Goal: Task Accomplishment & Management: Complete application form

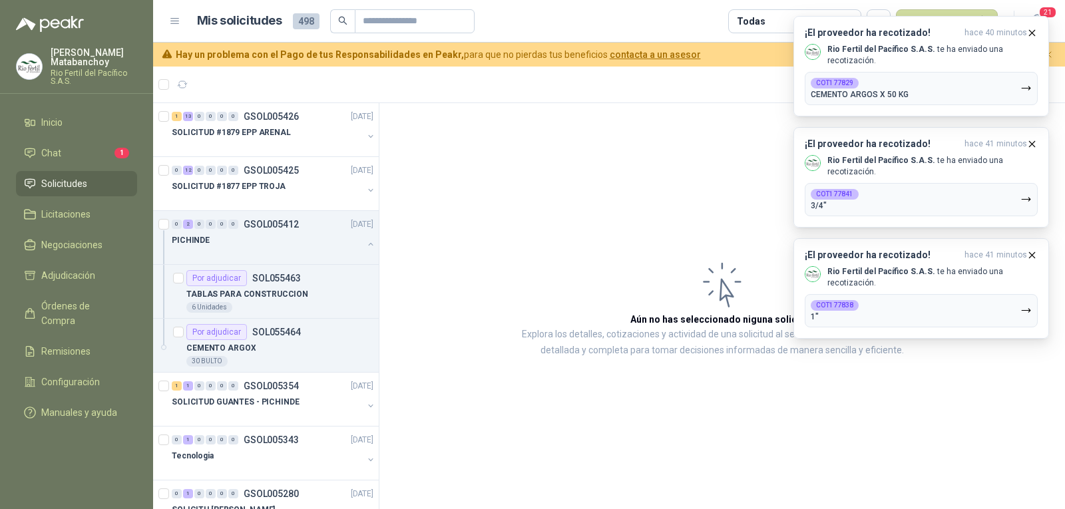
click at [722, 194] on article "Aún no has seleccionado niguna solicitud Explora los detalles, cotizaciones y a…" at bounding box center [723, 308] width 686 height 411
click at [202, 247] on div "PICHINDE" at bounding box center [267, 240] width 191 height 16
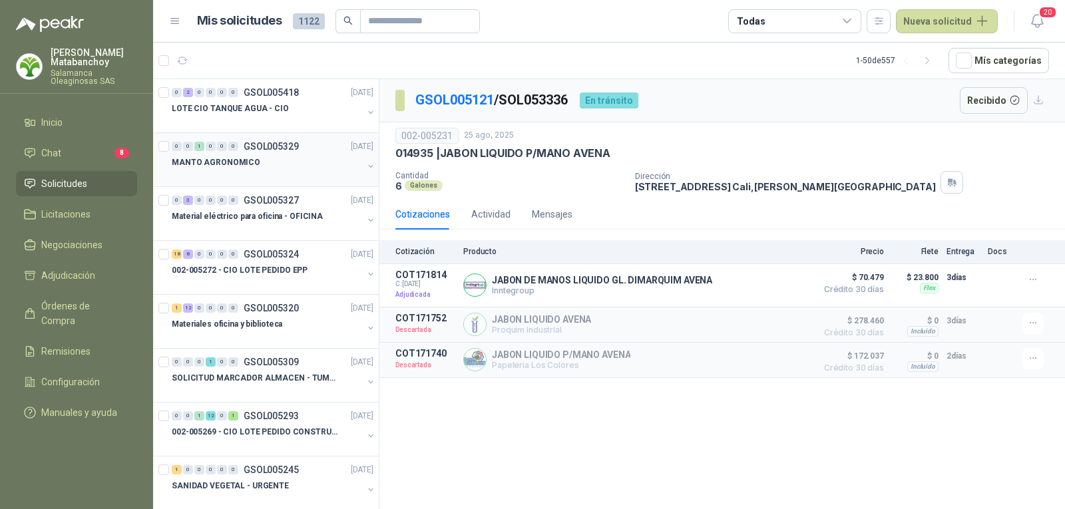
click at [267, 163] on div "MANTO AGRONOMICO" at bounding box center [267, 162] width 191 height 16
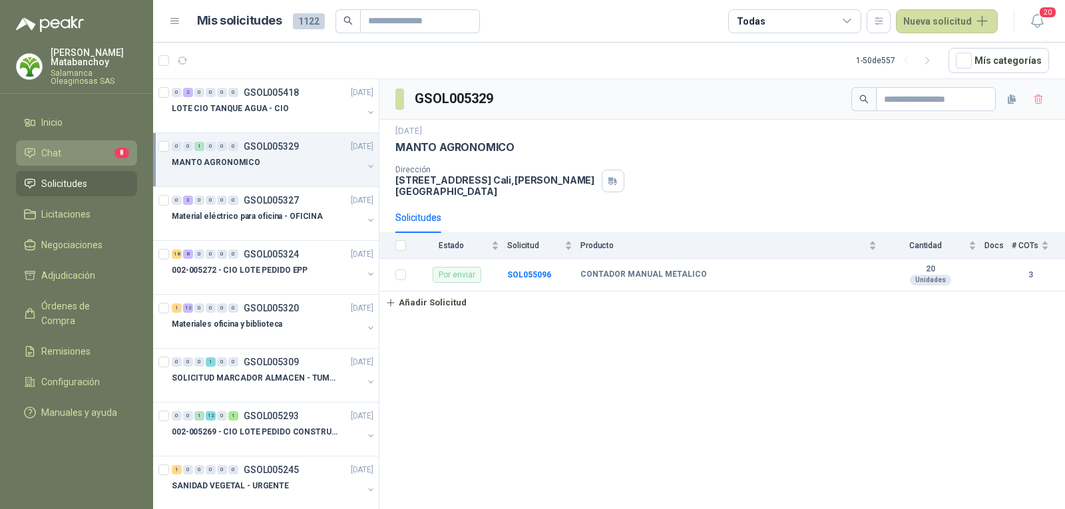
click at [104, 156] on li "Chat 8" at bounding box center [76, 153] width 105 height 15
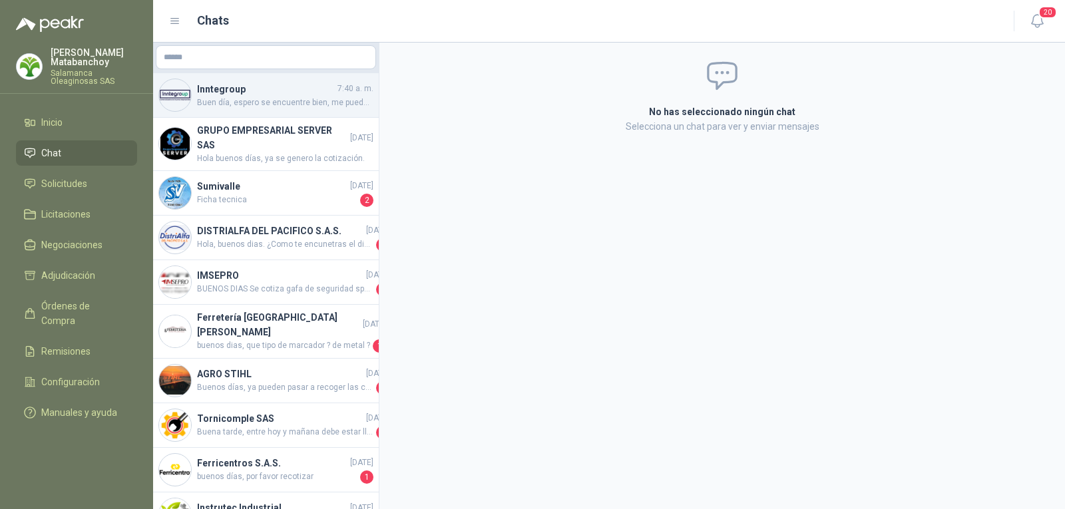
click at [270, 106] on span "Buen día, espero se encuentre bien, me puede ayudar con un número con el que me…" at bounding box center [285, 103] width 176 height 13
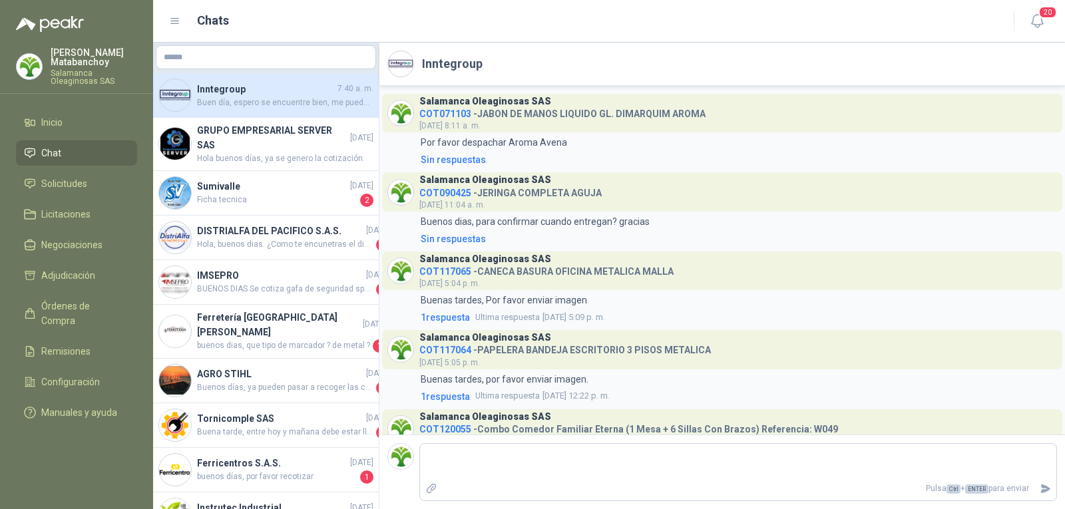
scroll to position [307, 0]
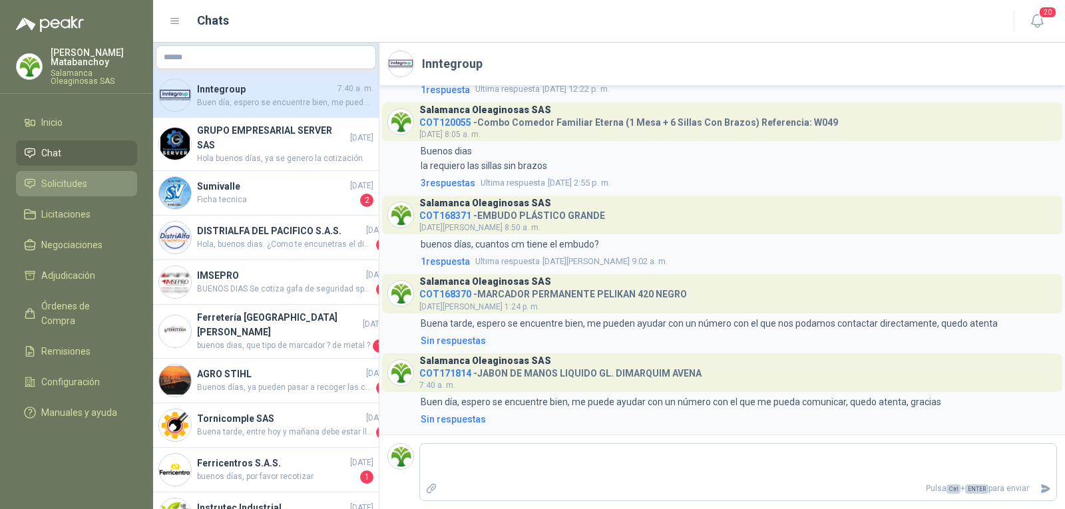
click at [71, 179] on span "Solicitudes" at bounding box center [64, 183] width 46 height 15
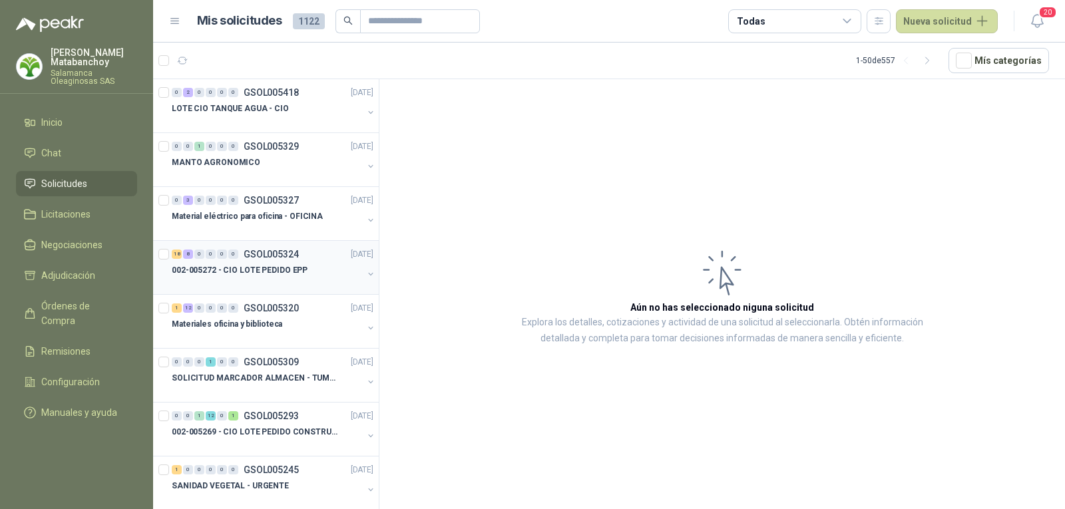
click at [263, 272] on p "002-005272 - CIO LOTE PEDIDO EPP" at bounding box center [240, 270] width 136 height 13
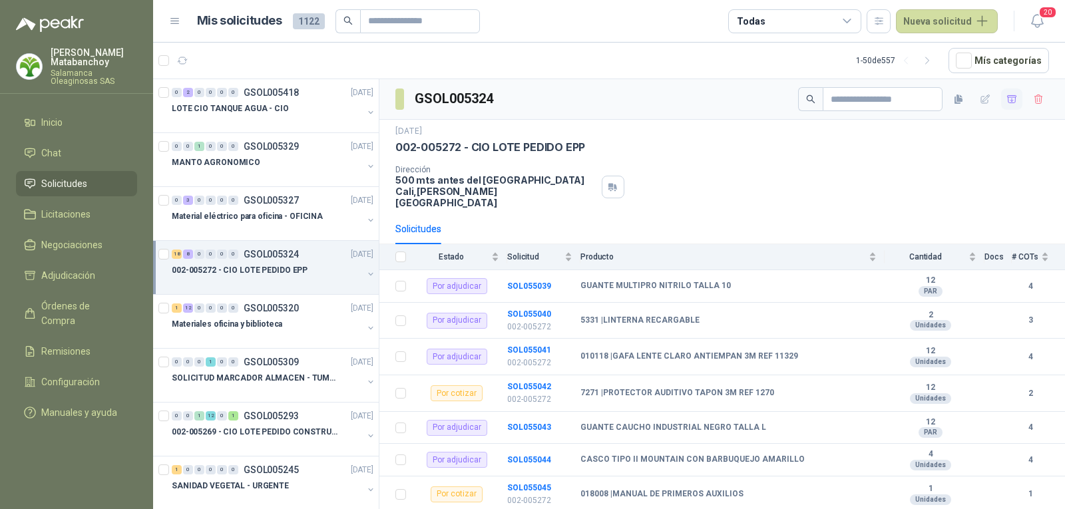
click at [1007, 101] on icon "button" at bounding box center [1012, 99] width 11 height 11
click at [79, 276] on span "Adjudicación" at bounding box center [68, 275] width 54 height 15
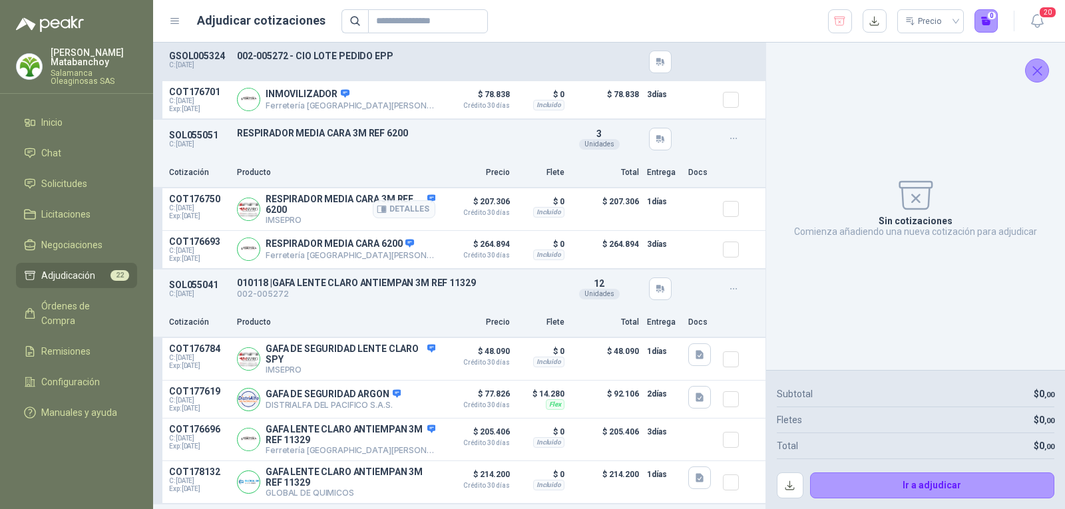
scroll to position [3420, 0]
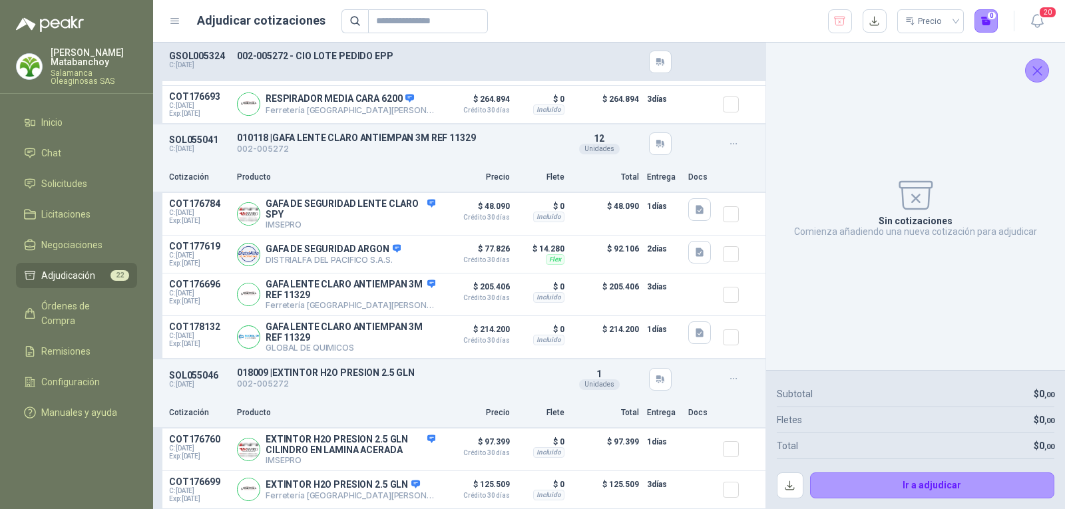
click at [1029, 71] on icon "Cerrar" at bounding box center [1037, 71] width 17 height 17
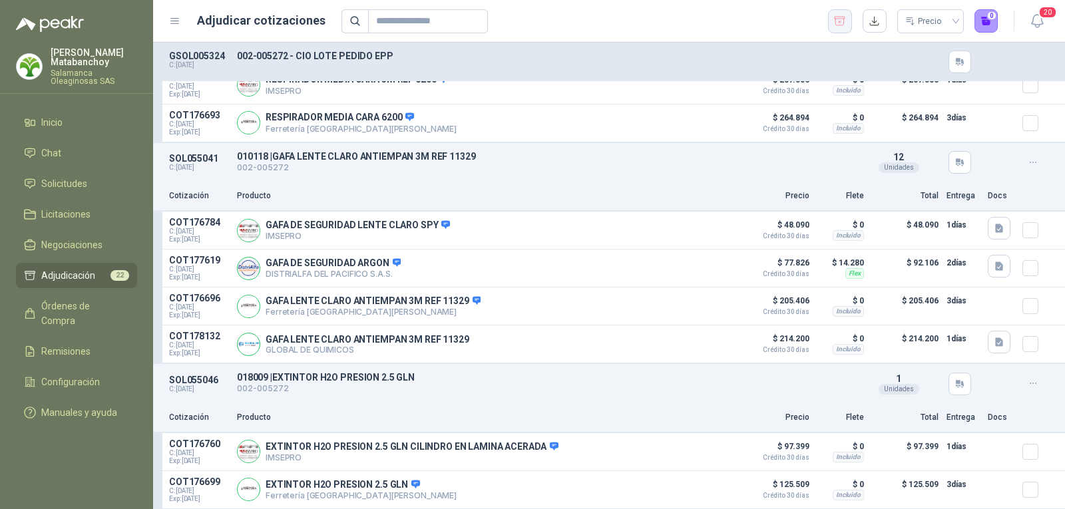
click at [836, 19] on icon "button" at bounding box center [840, 21] width 11 height 9
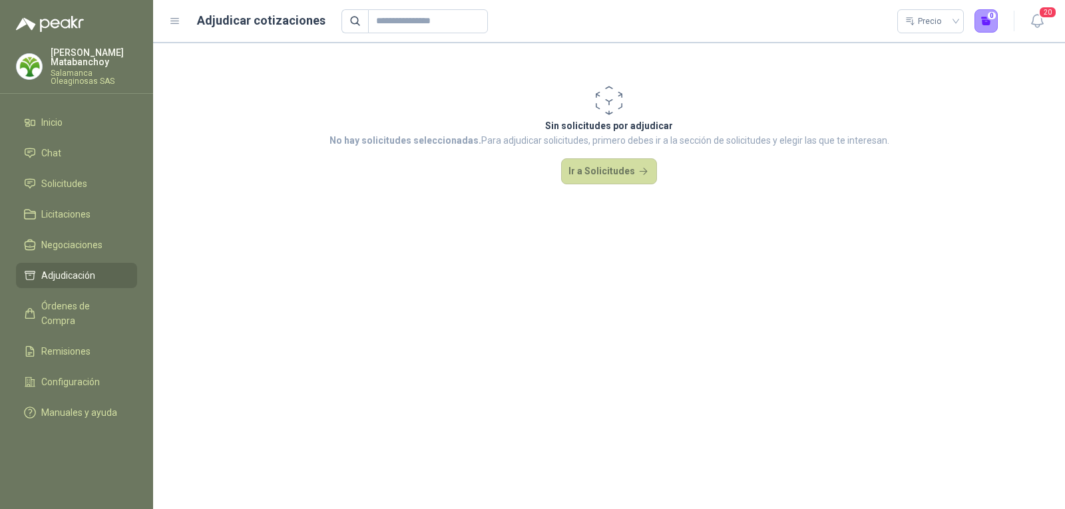
click at [83, 167] on ul "Inicio Chat Solicitudes Licitaciones Negociaciones Adjudicación Órdenes de Comp…" at bounding box center [76, 270] width 153 height 321
click at [84, 176] on span "Solicitudes" at bounding box center [64, 183] width 46 height 15
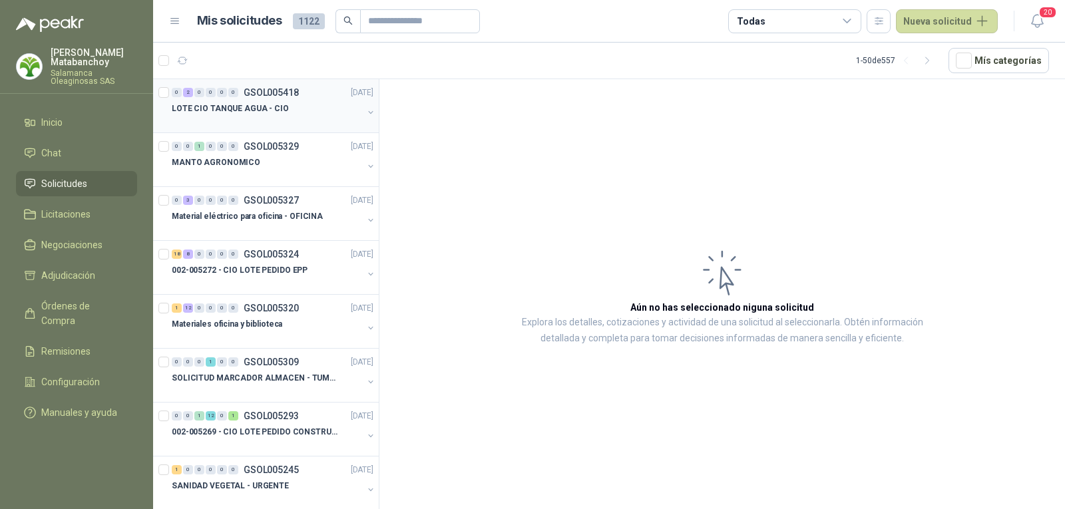
click at [302, 113] on div "LOTE CIO TANQUE AGUA - CIO" at bounding box center [267, 109] width 191 height 16
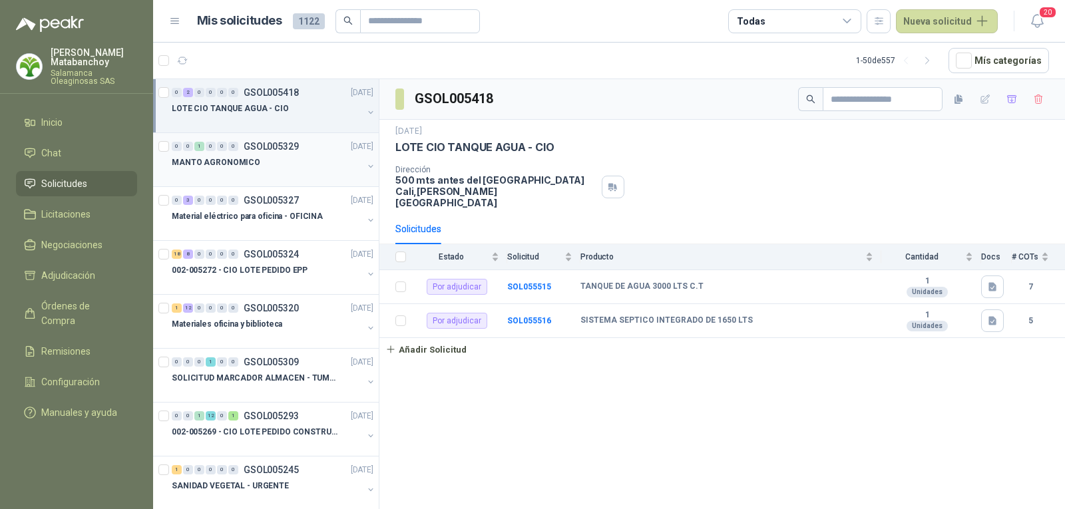
click at [311, 175] on div at bounding box center [267, 175] width 191 height 11
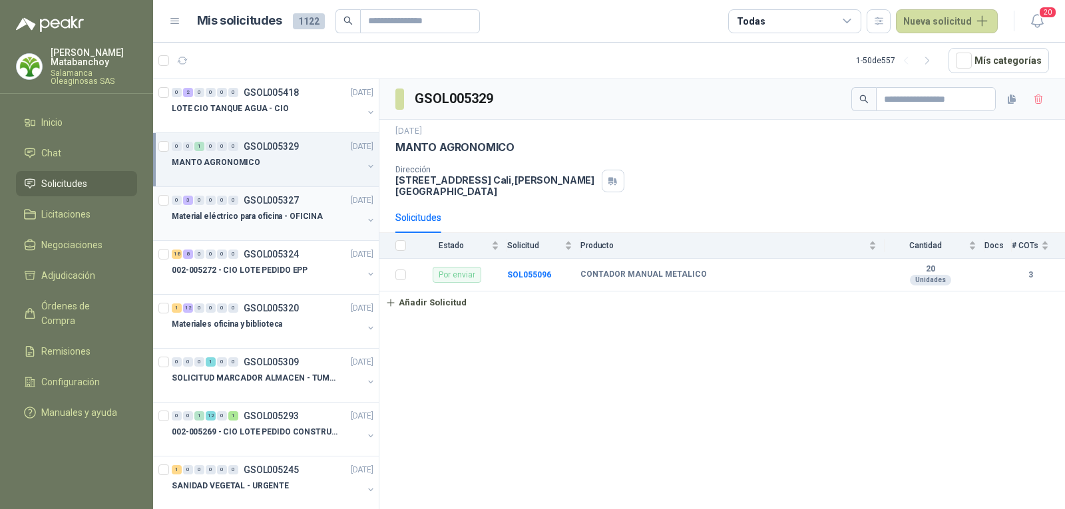
click at [288, 223] on div "Material eléctrico para oficina - OFICINA" at bounding box center [267, 216] width 191 height 16
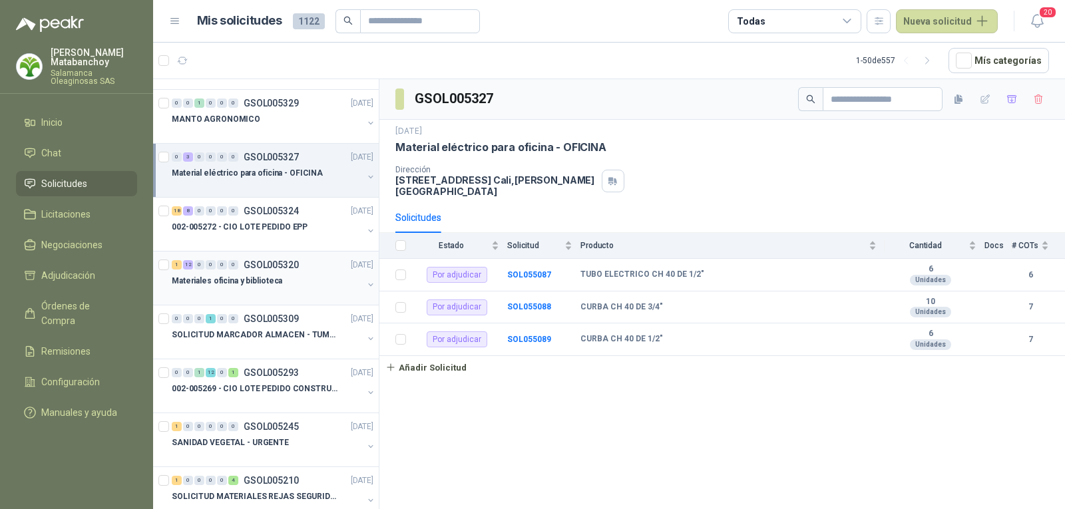
scroll to position [67, 0]
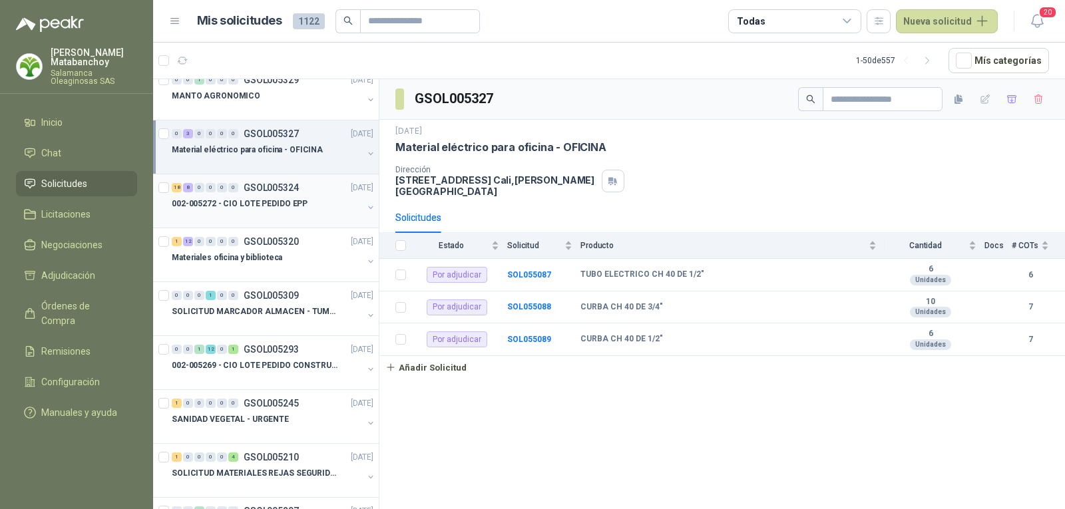
click at [257, 204] on p "002-005272 - CIO LOTE PEDIDO EPP" at bounding box center [240, 204] width 136 height 13
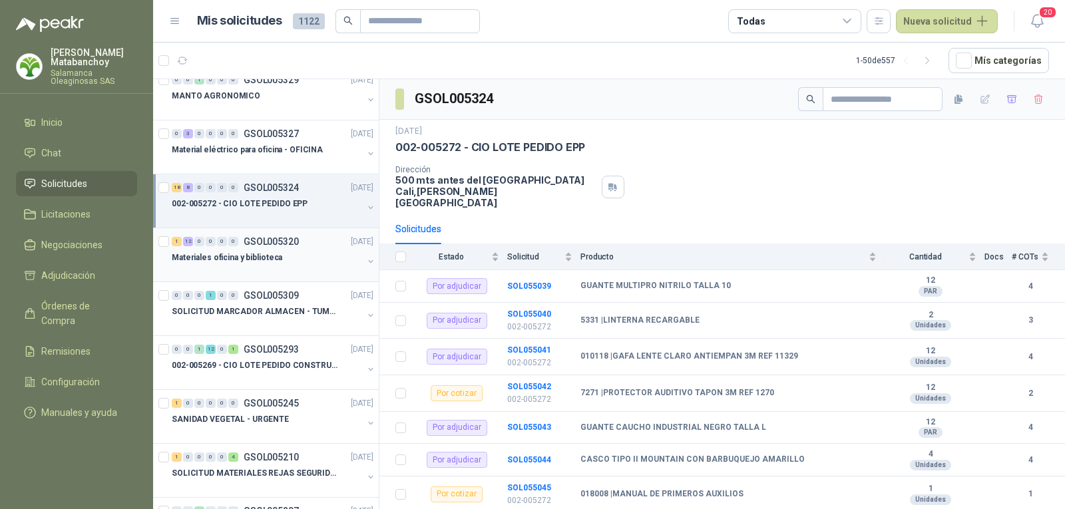
click at [282, 250] on div "Materiales oficina y biblioteca" at bounding box center [267, 258] width 191 height 16
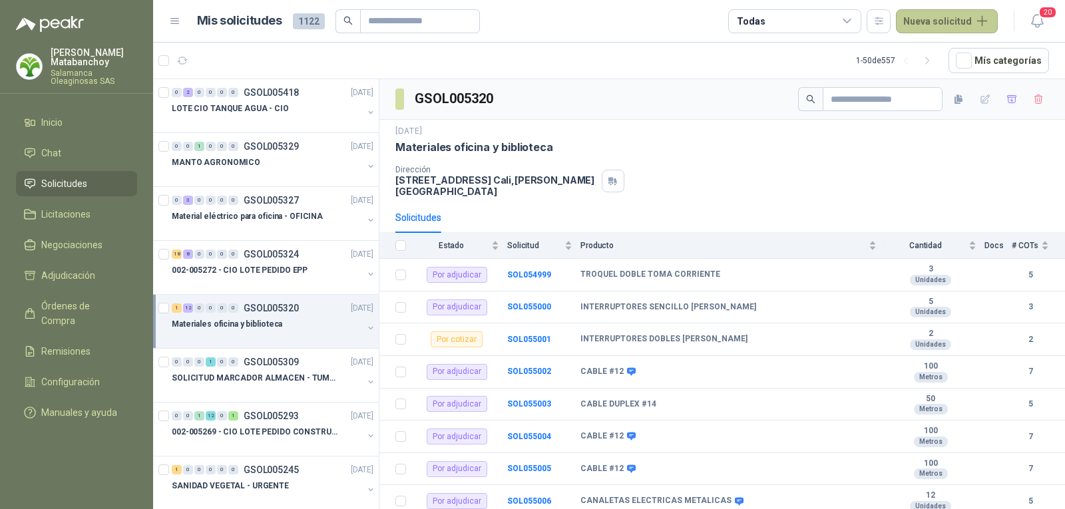
click at [955, 15] on button "Nueva solicitud" at bounding box center [947, 21] width 102 height 24
click at [943, 75] on link "Solicitud grupal" at bounding box center [962, 76] width 113 height 23
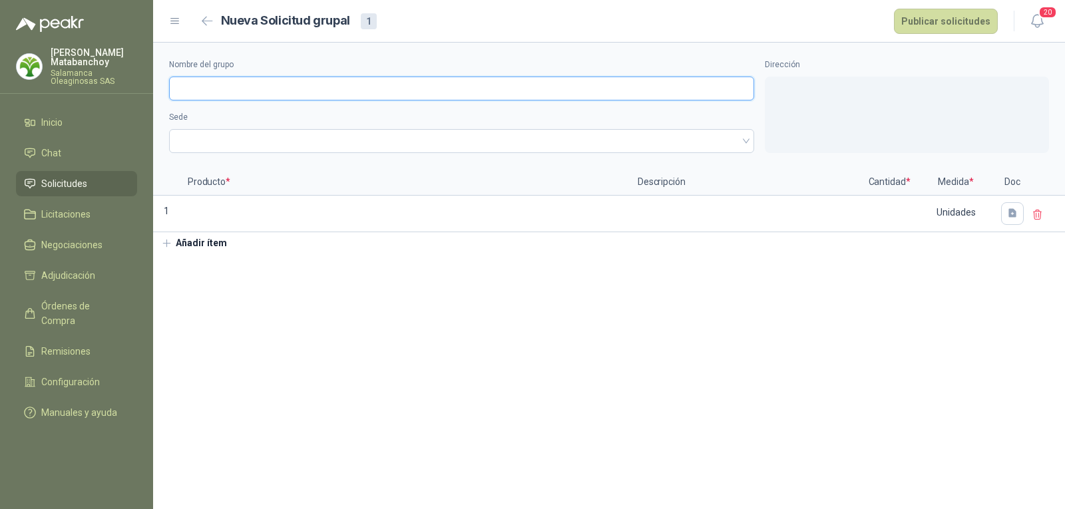
click at [424, 84] on input "Nombre del grupo" at bounding box center [461, 89] width 585 height 24
click at [422, 84] on input "**********" at bounding box center [461, 89] width 585 height 24
click at [348, 141] on span at bounding box center [461, 141] width 569 height 20
type input "**********"
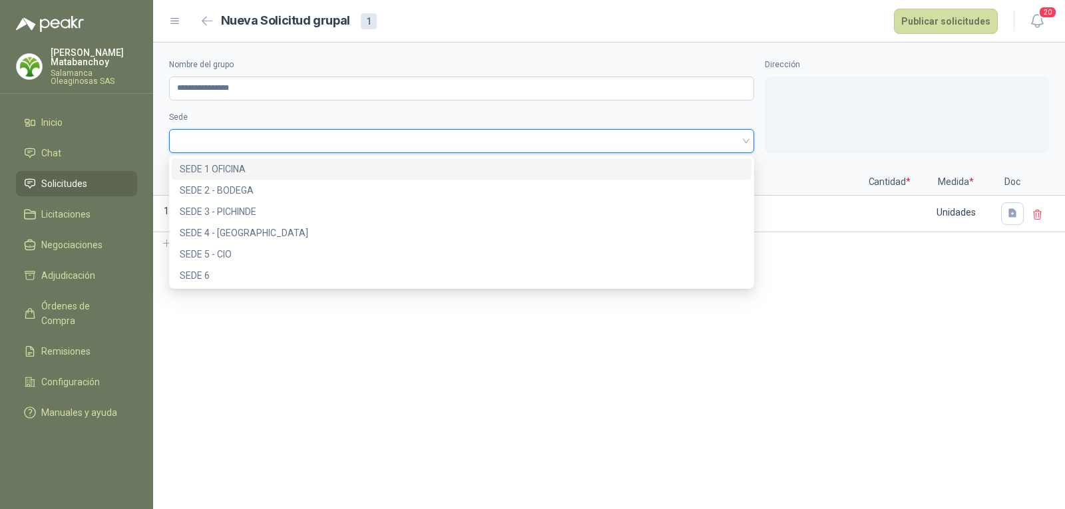
click at [337, 178] on div "SEDE 1 OFICINA" at bounding box center [462, 168] width 580 height 21
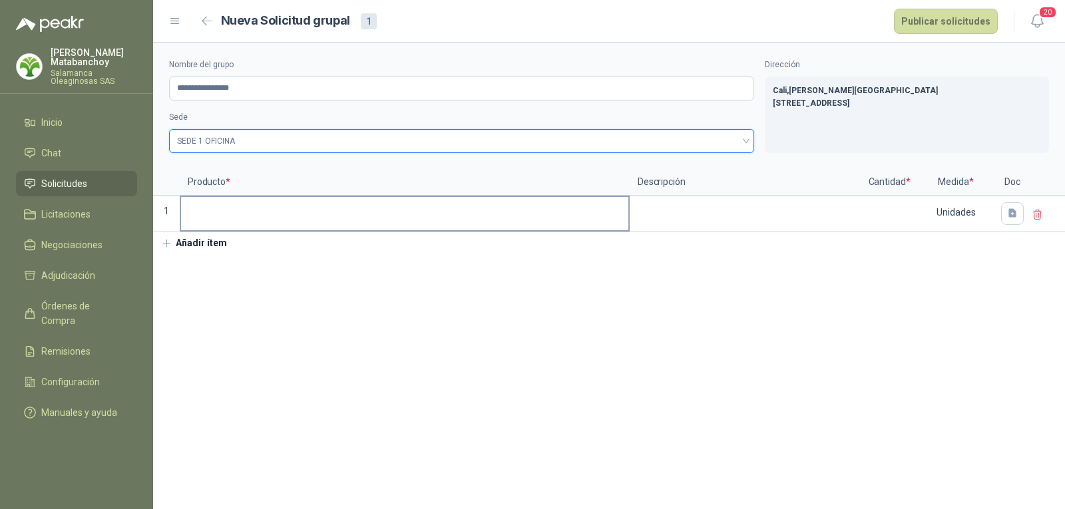
click at [330, 218] on input at bounding box center [404, 210] width 447 height 26
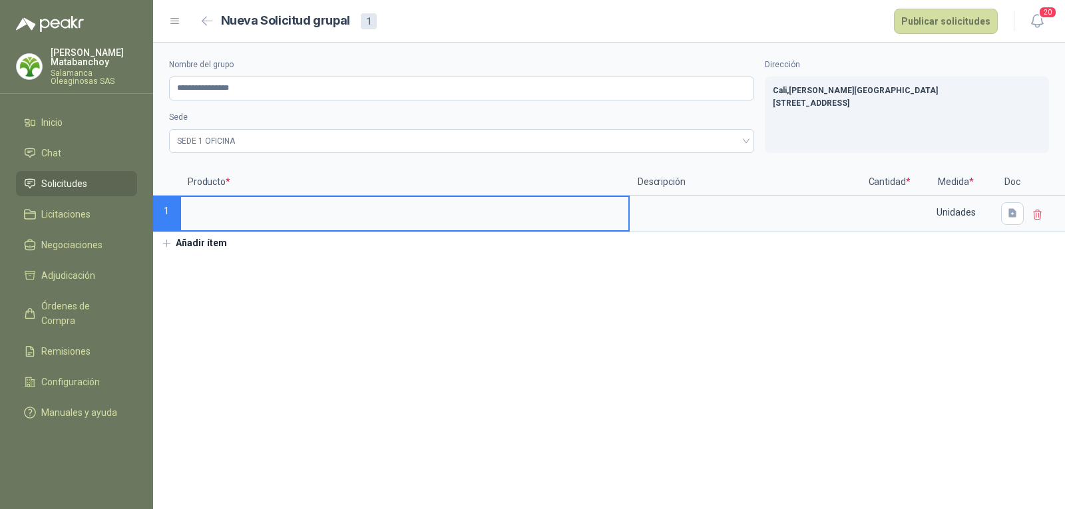
click at [200, 243] on button "Añadir ítem" at bounding box center [194, 243] width 82 height 23
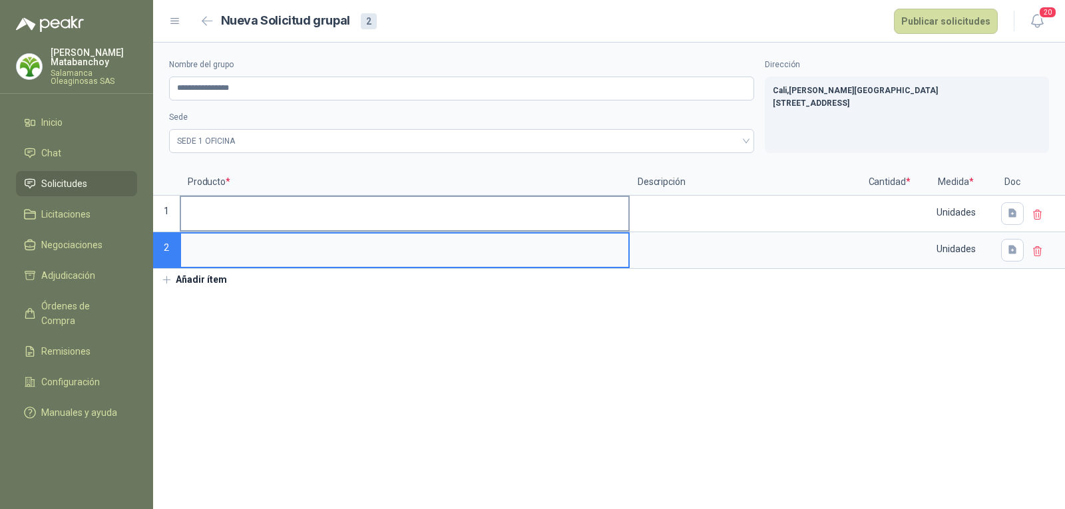
click at [240, 208] on input at bounding box center [404, 210] width 447 height 26
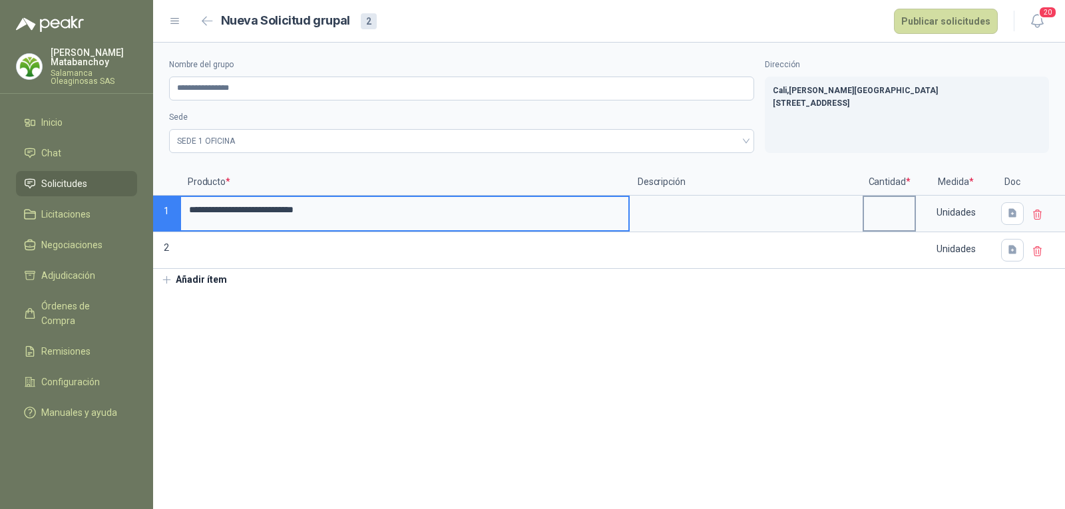
type input "**********"
click at [894, 212] on input at bounding box center [889, 210] width 51 height 26
type input "*"
drag, startPoint x: 374, startPoint y: 220, endPoint x: 150, endPoint y: 219, distance: 223.1
click at [150, 219] on div "**********" at bounding box center [532, 254] width 1065 height 509
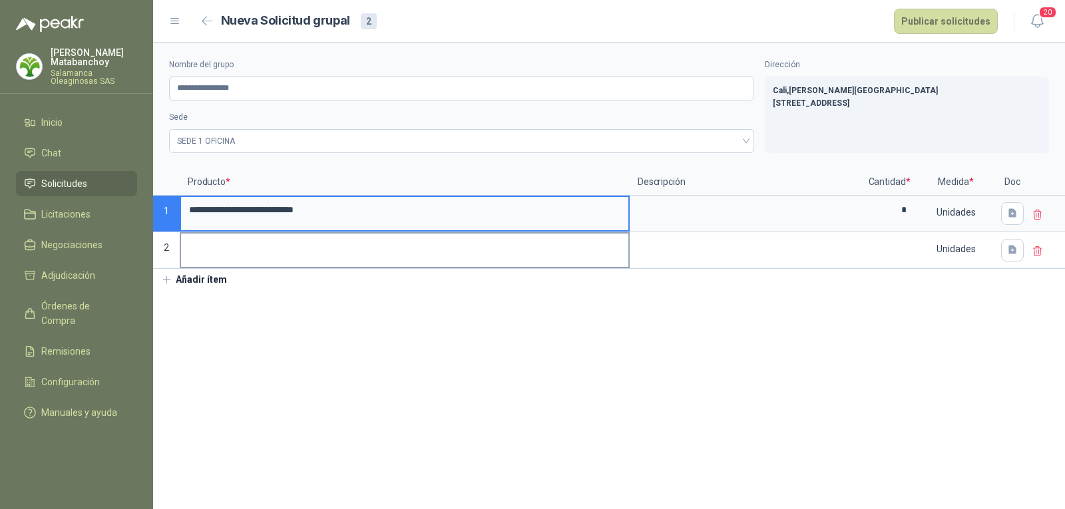
click at [326, 266] on label at bounding box center [404, 250] width 447 height 33
click at [326, 260] on input at bounding box center [404, 247] width 447 height 26
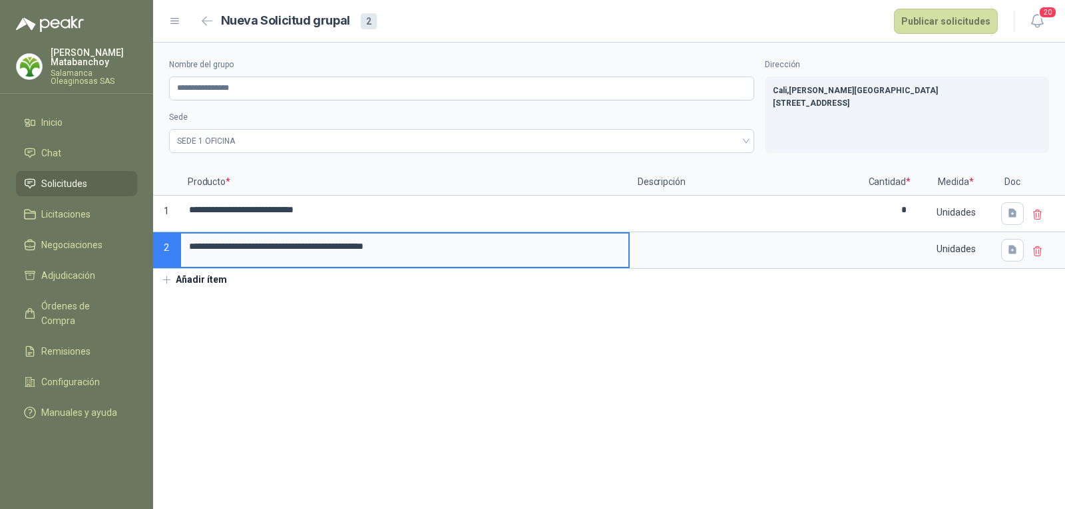
click at [373, 250] on input "**********" at bounding box center [404, 247] width 447 height 26
click at [431, 249] on input "**********" at bounding box center [404, 247] width 447 height 26
type input "**********"
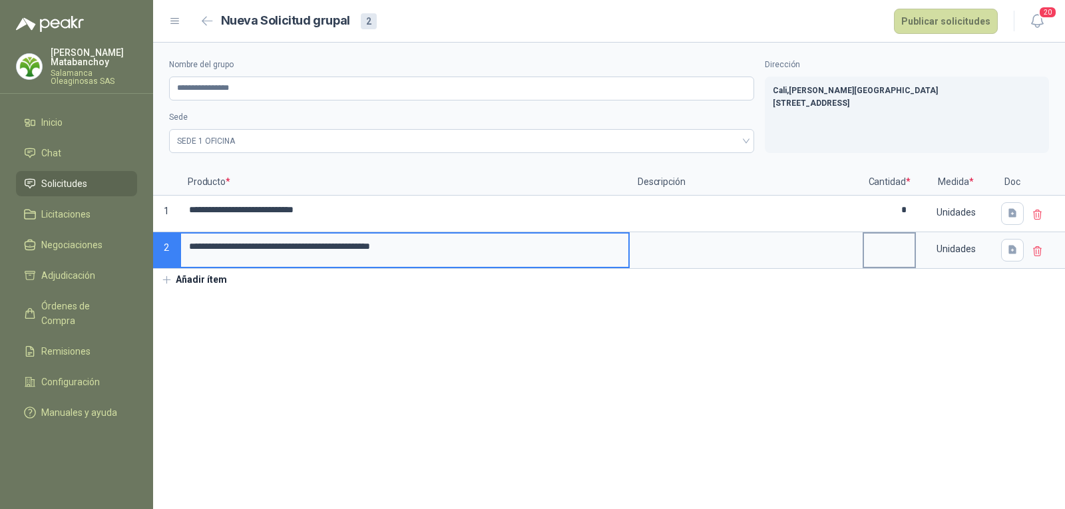
click at [876, 248] on input at bounding box center [889, 247] width 51 height 26
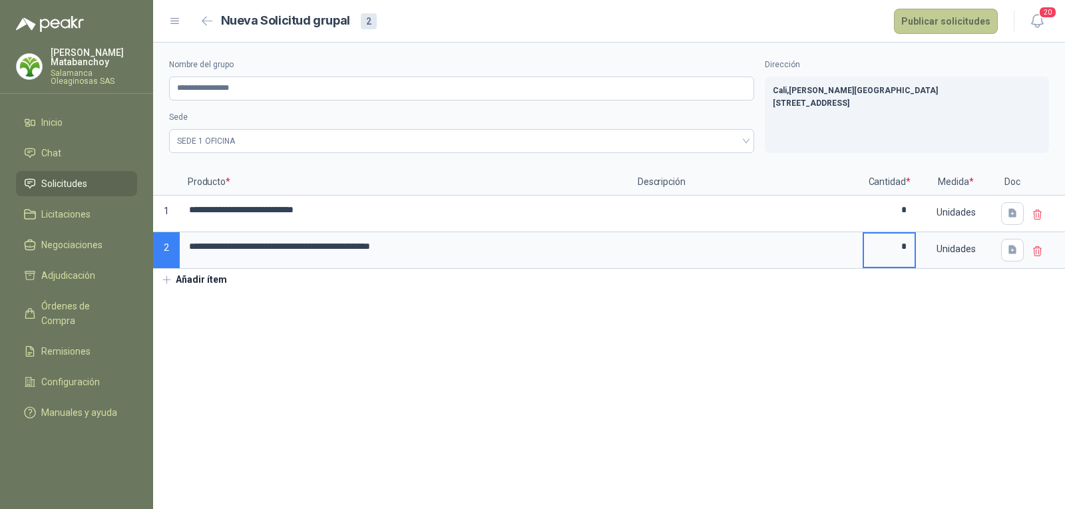
type input "*"
click at [934, 24] on button "Publicar solicitudes" at bounding box center [946, 21] width 104 height 25
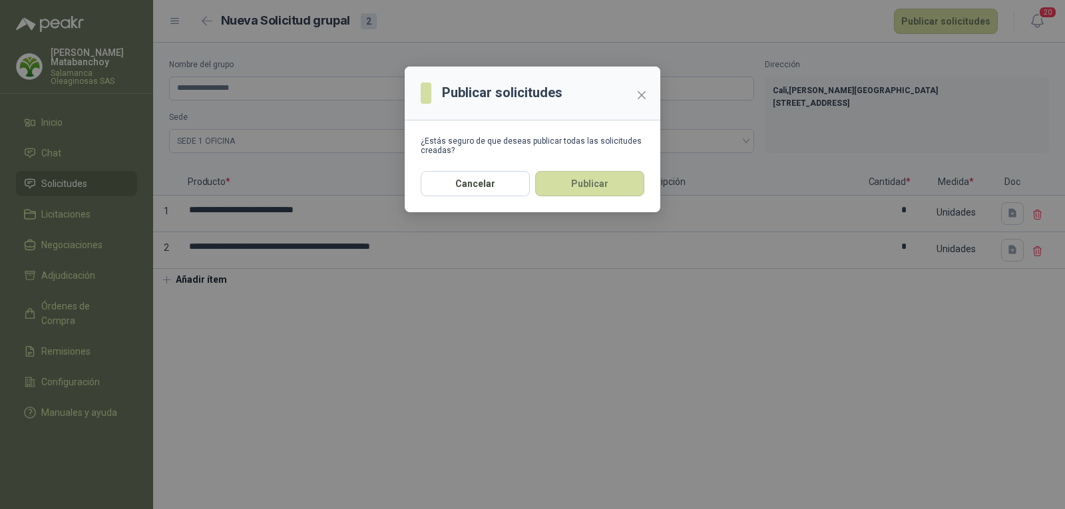
click at [601, 189] on button "Publicar" at bounding box center [589, 183] width 109 height 25
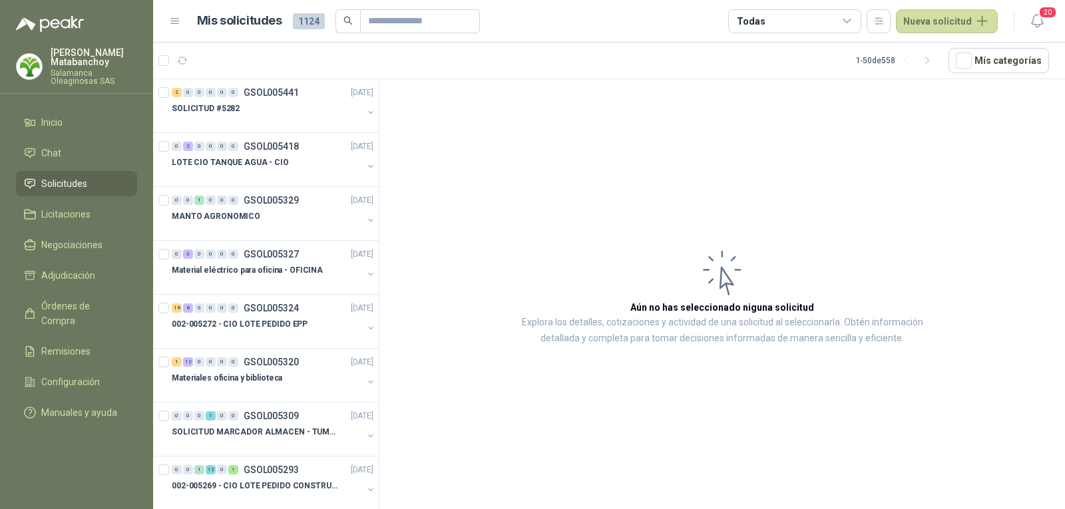
click at [65, 66] on p "Tatiana Matabanchoy" at bounding box center [94, 57] width 87 height 19
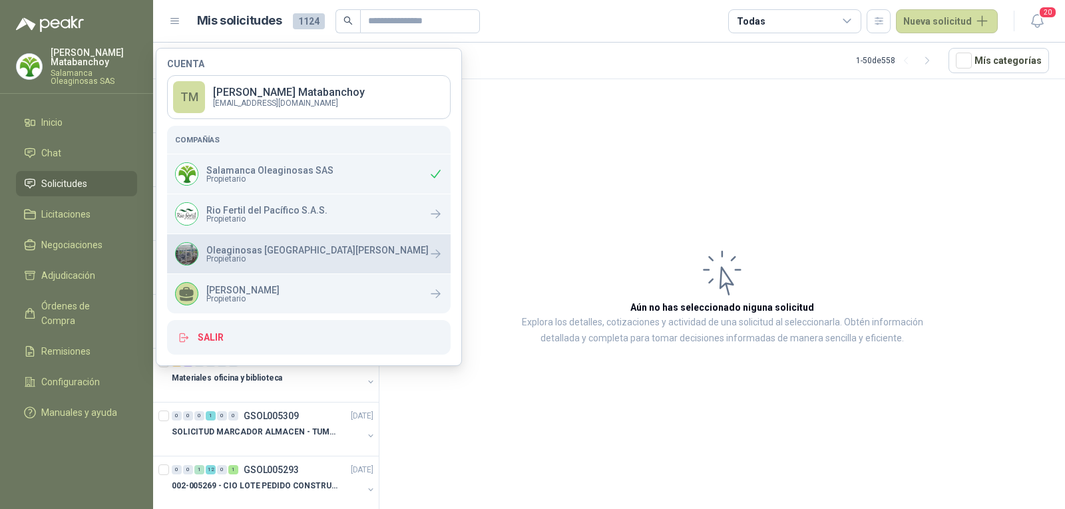
click at [259, 246] on p "Oleaginosas [GEOGRAPHIC_DATA]" at bounding box center [317, 250] width 222 height 9
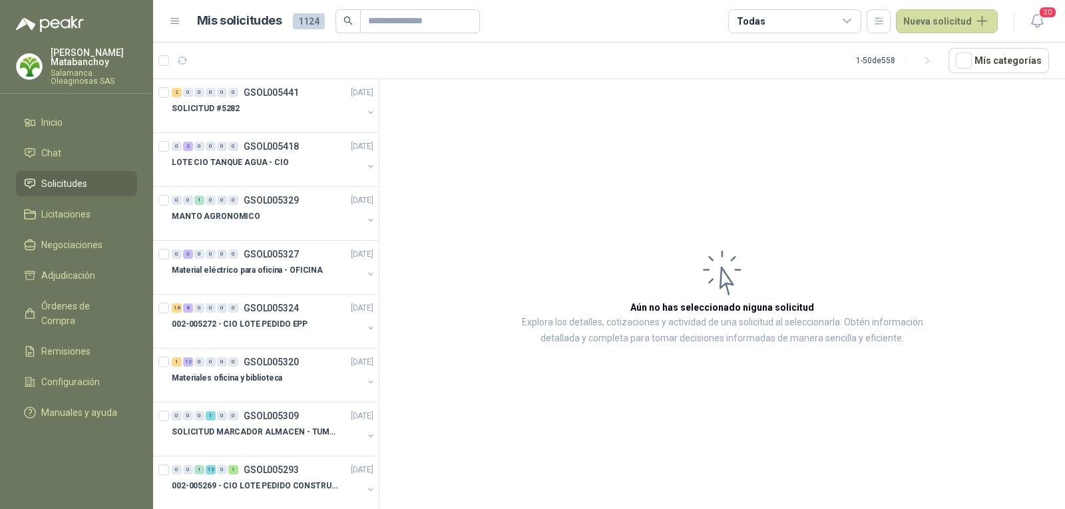
drag, startPoint x: 559, startPoint y: 110, endPoint x: 606, endPoint y: 0, distance: 119.6
click at [558, 101] on article "Aún no has seleccionado niguna solicitud Explora los detalles, cotizaciones y a…" at bounding box center [723, 296] width 686 height 435
click at [110, 74] on p "Salamanca Oleaginosas SAS" at bounding box center [94, 77] width 87 height 16
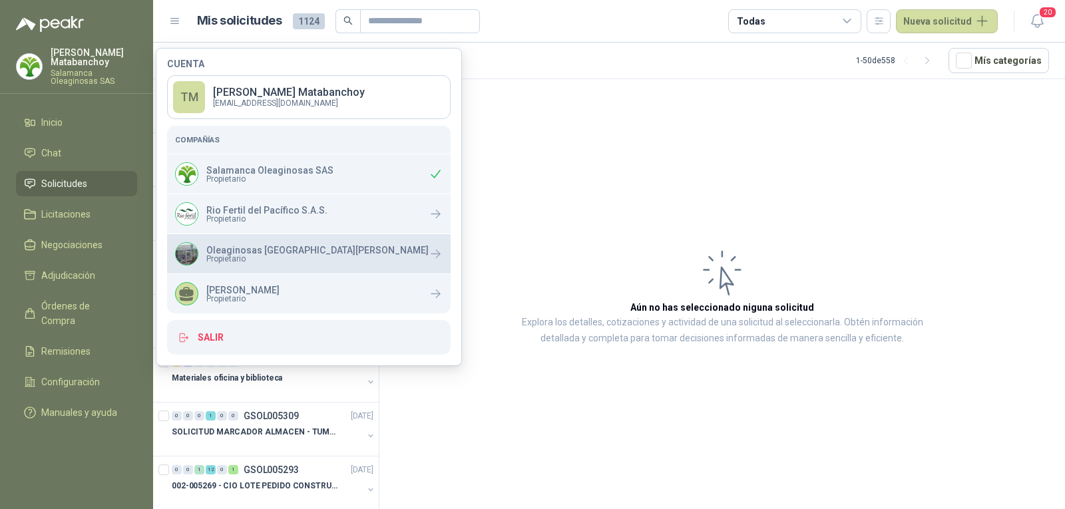
click at [244, 251] on p "Oleaginosas [GEOGRAPHIC_DATA]" at bounding box center [317, 250] width 222 height 9
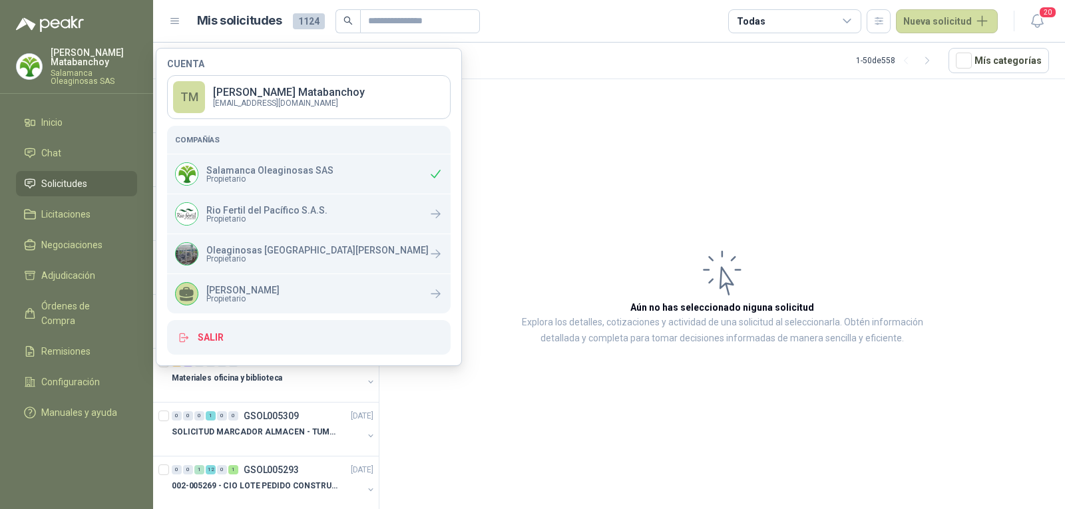
click at [696, 228] on article "Aún no has seleccionado niguna solicitud Explora los detalles, cotizaciones y a…" at bounding box center [723, 296] width 686 height 435
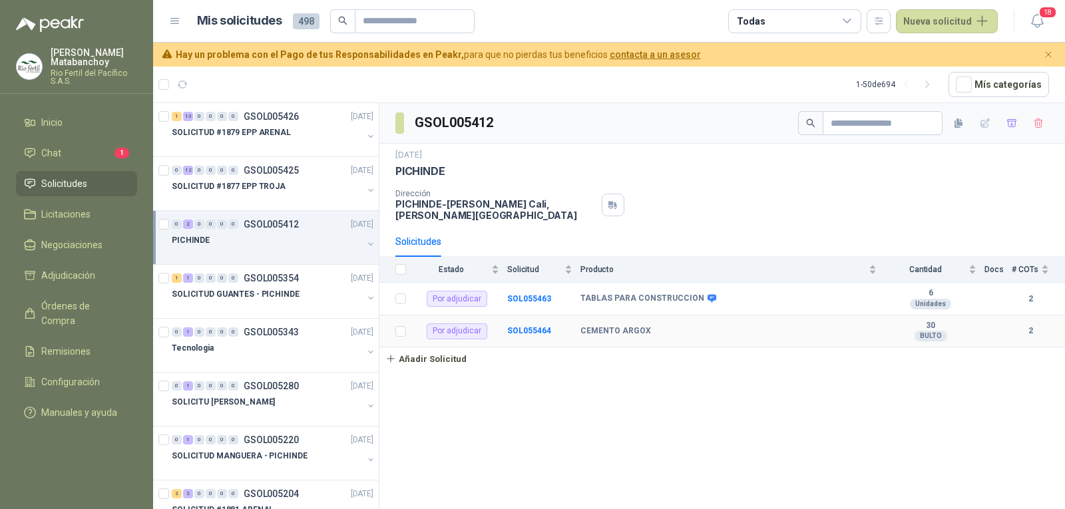
click at [533, 338] on td "SOL055464" at bounding box center [543, 332] width 73 height 33
click at [529, 335] on b "SOL055464" at bounding box center [529, 330] width 44 height 9
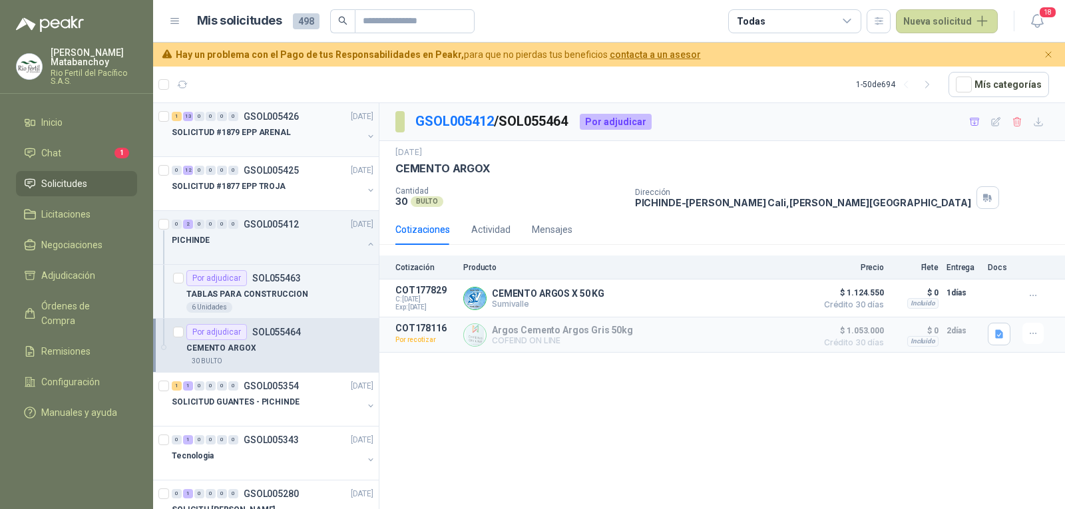
click at [298, 137] on div "SOLICITUD #1879 EPP ARENAL" at bounding box center [267, 133] width 191 height 16
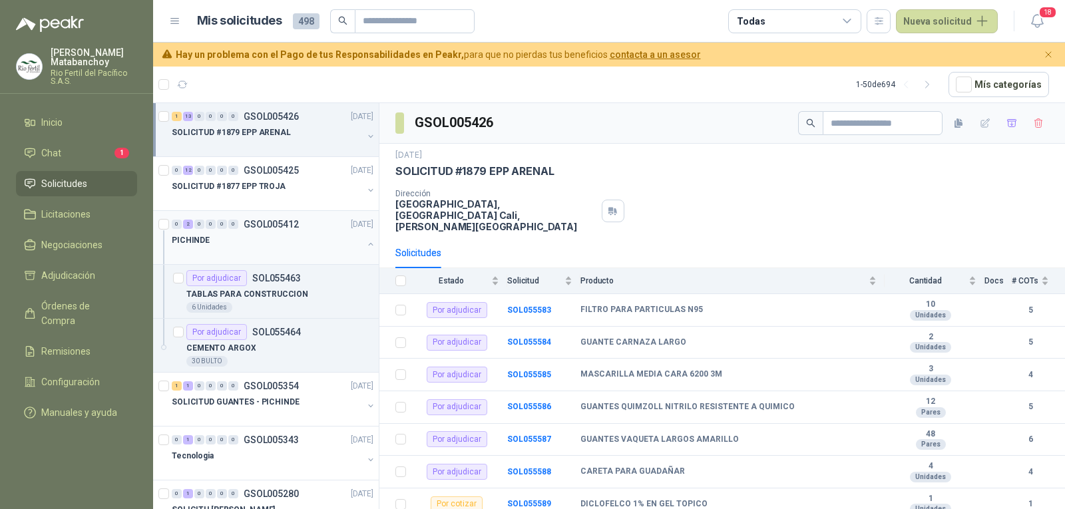
click at [366, 242] on button "button" at bounding box center [371, 244] width 11 height 11
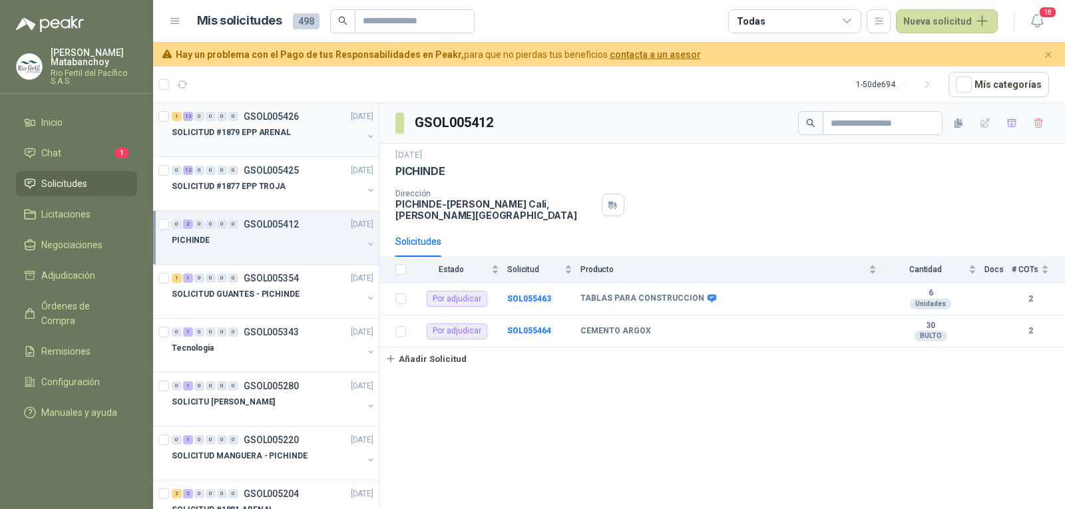
click at [274, 127] on p "SOLICITUD #1879 EPP ARENAL" at bounding box center [231, 133] width 119 height 13
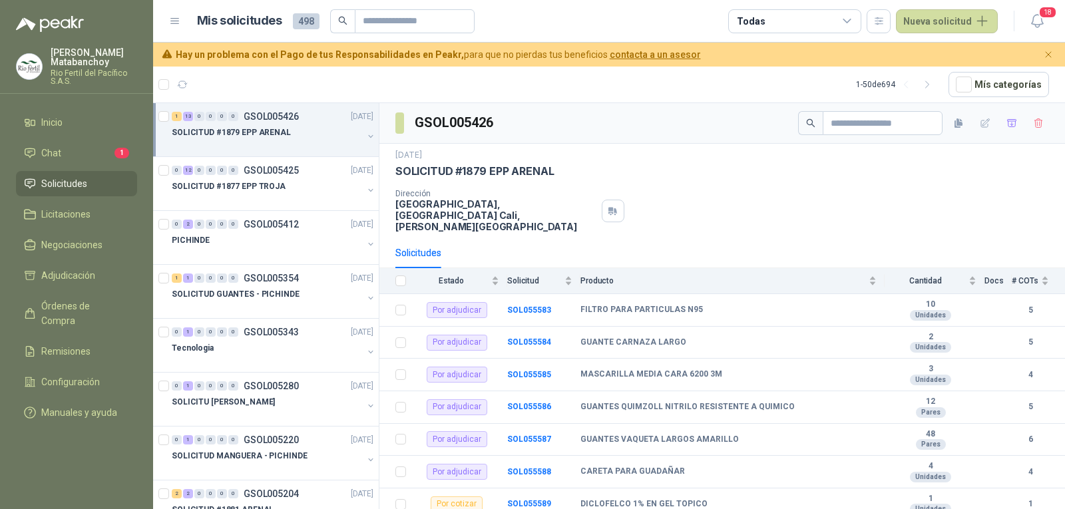
click at [105, 187] on li "Solicitudes" at bounding box center [76, 183] width 105 height 15
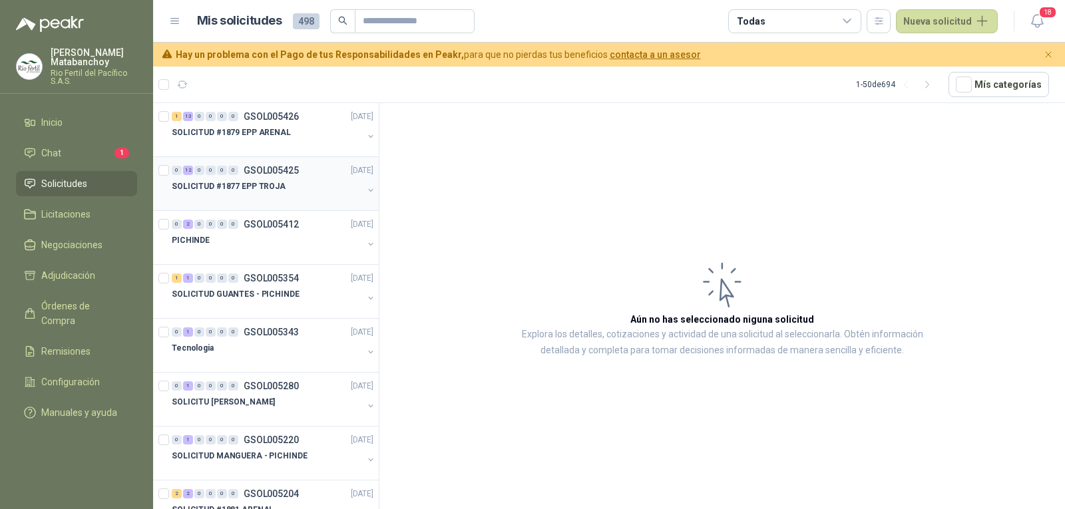
click at [297, 202] on div at bounding box center [267, 199] width 191 height 11
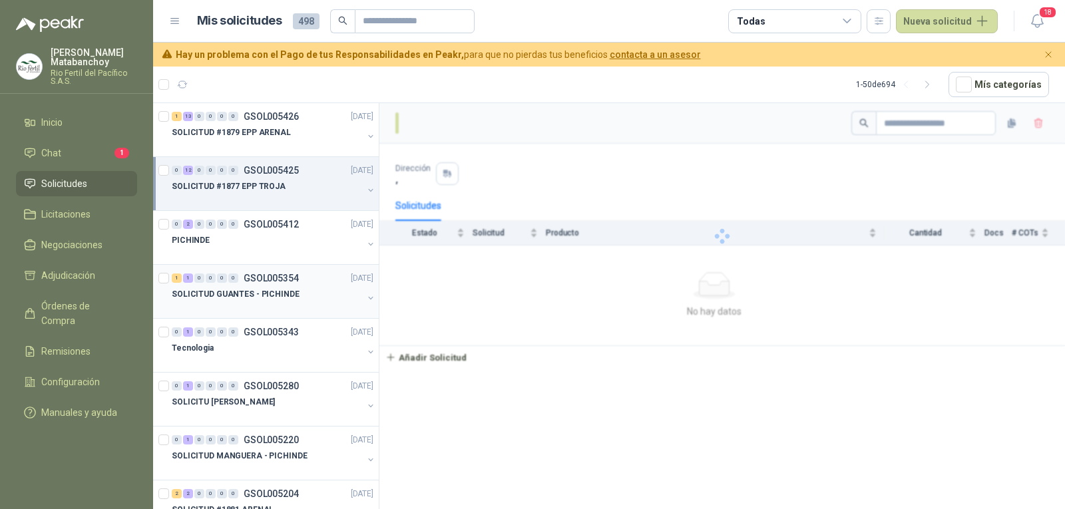
click at [290, 300] on p "SOLICITUD GUANTES - PICHINDE" at bounding box center [236, 294] width 128 height 13
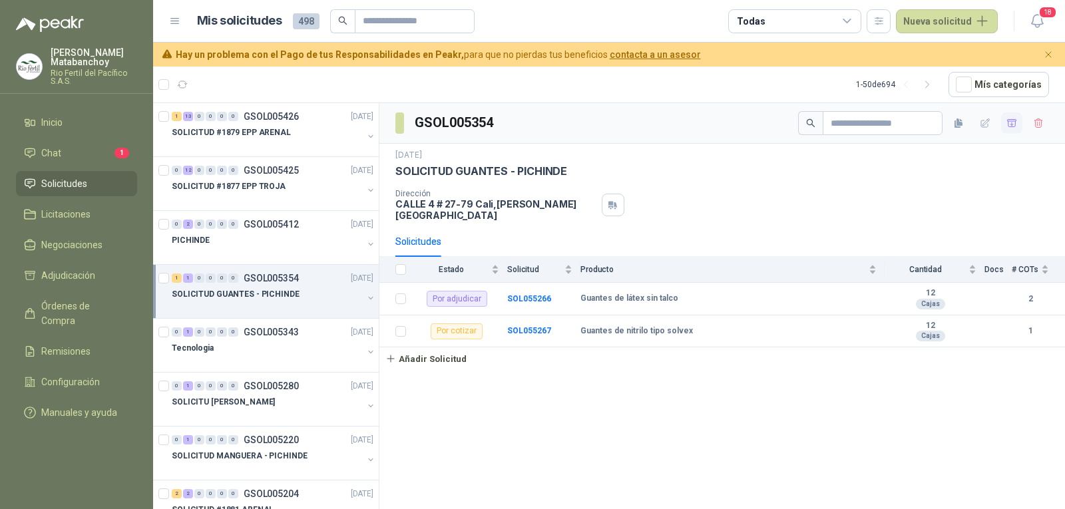
click at [1008, 121] on icon "button" at bounding box center [1012, 123] width 11 height 11
click at [55, 275] on span "Adjudicación" at bounding box center [68, 275] width 54 height 15
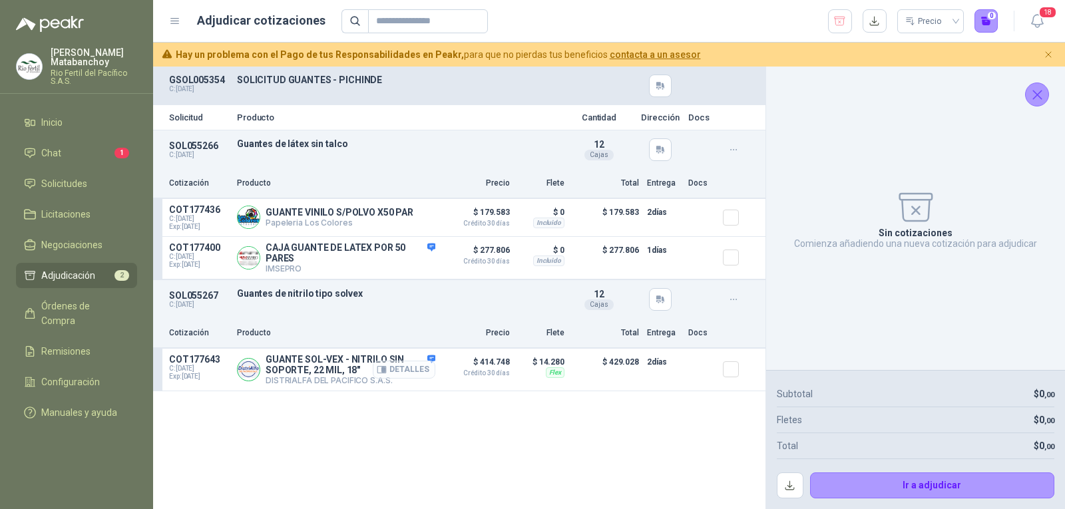
click at [415, 373] on button "Detalles" at bounding box center [404, 370] width 63 height 18
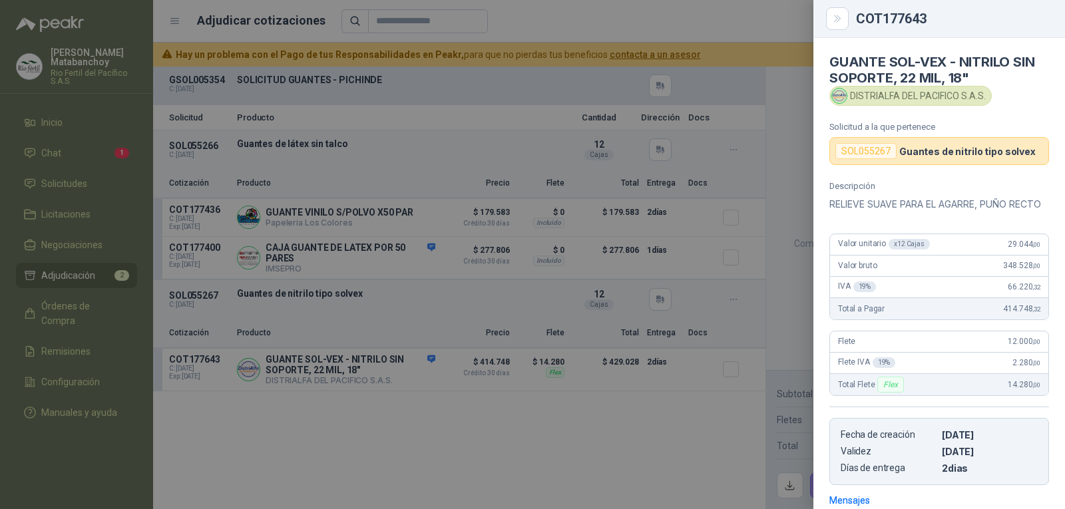
click at [737, 256] on div at bounding box center [532, 254] width 1065 height 509
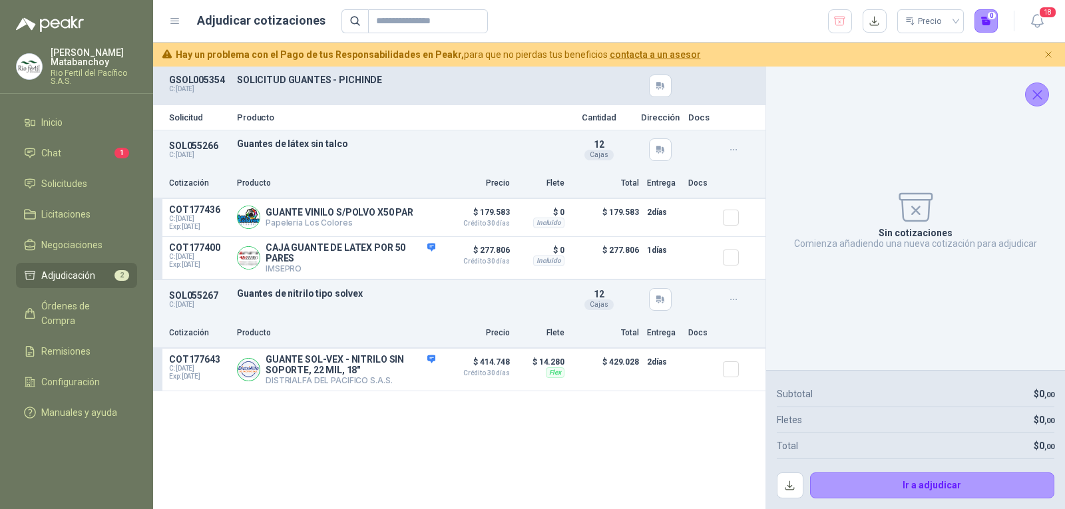
click at [1041, 98] on icon "Cerrar" at bounding box center [1037, 95] width 9 height 9
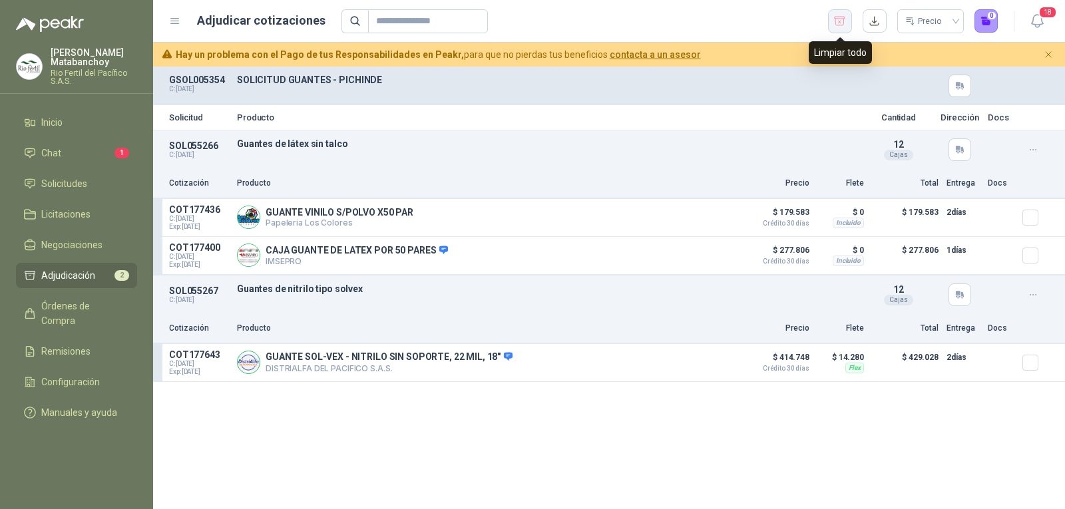
click at [842, 17] on icon "button" at bounding box center [840, 21] width 13 height 13
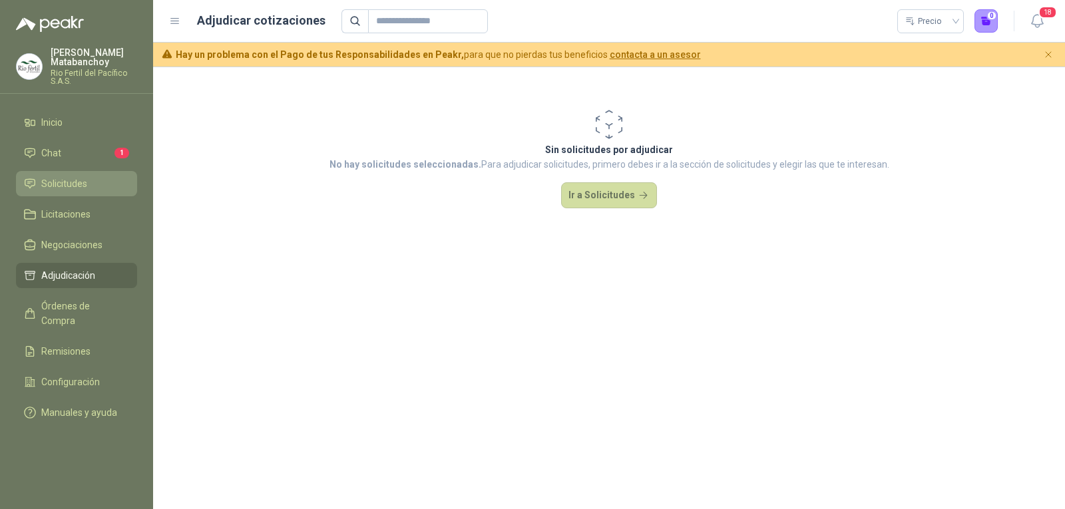
click at [87, 187] on li "Solicitudes" at bounding box center [76, 183] width 105 height 15
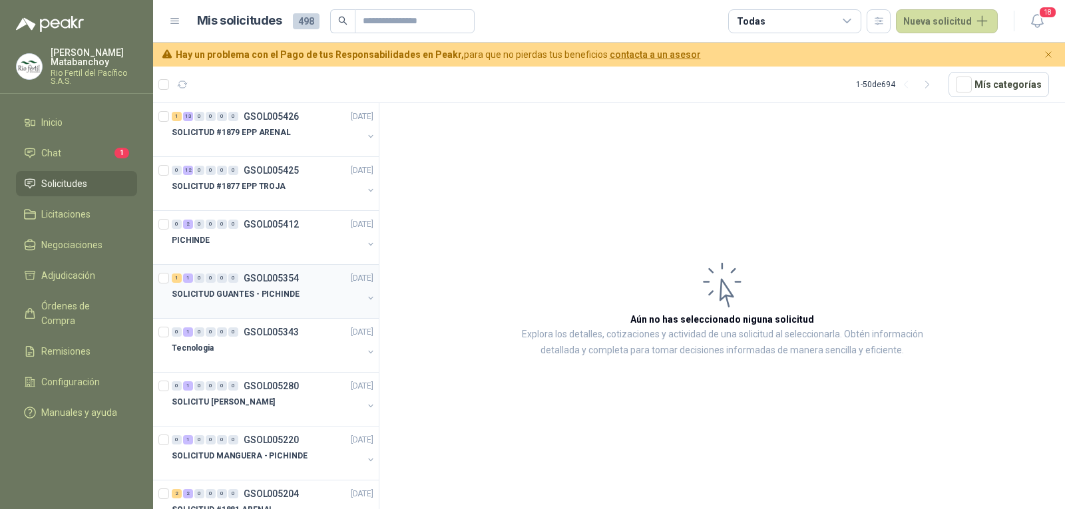
click at [280, 306] on div at bounding box center [267, 307] width 191 height 11
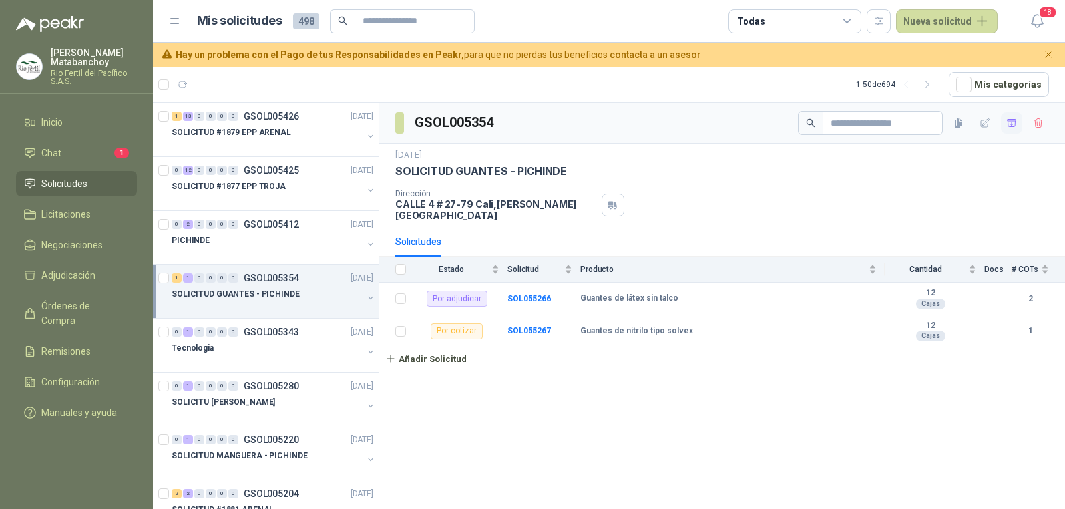
click at [1004, 120] on button "button" at bounding box center [1011, 123] width 21 height 21
click at [98, 271] on li "Adjudicación 2" at bounding box center [76, 275] width 105 height 15
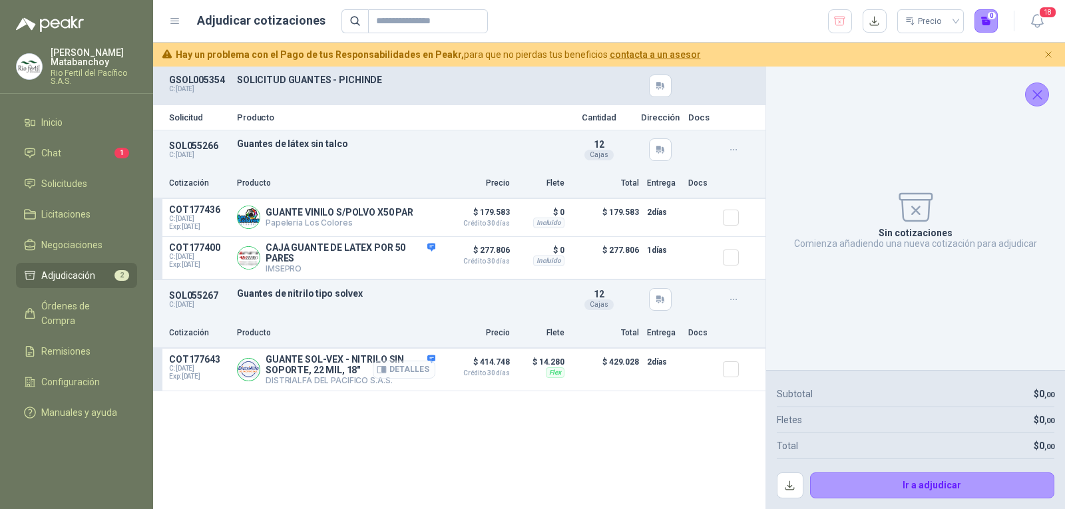
click at [396, 378] on button "Detalles" at bounding box center [404, 370] width 63 height 18
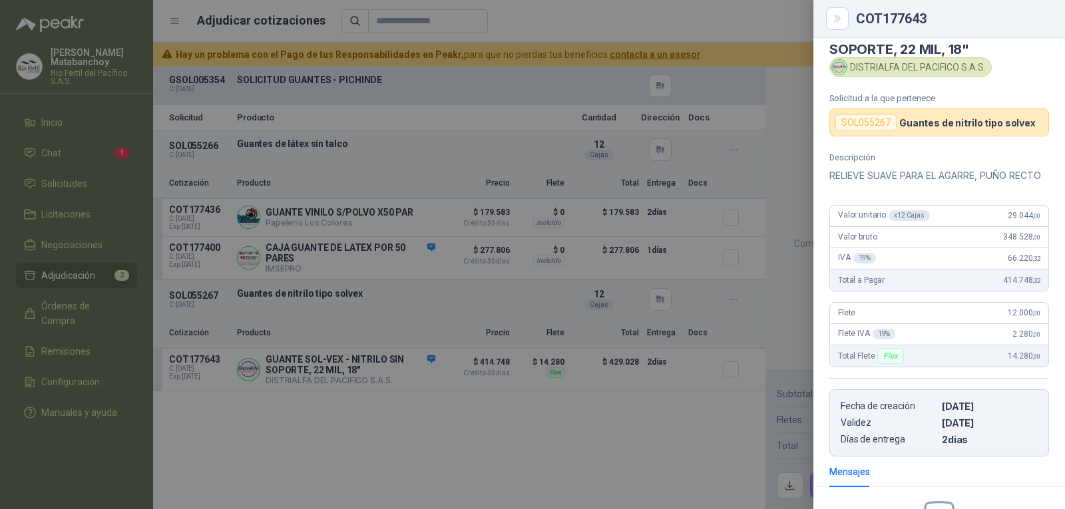
scroll to position [13, 0]
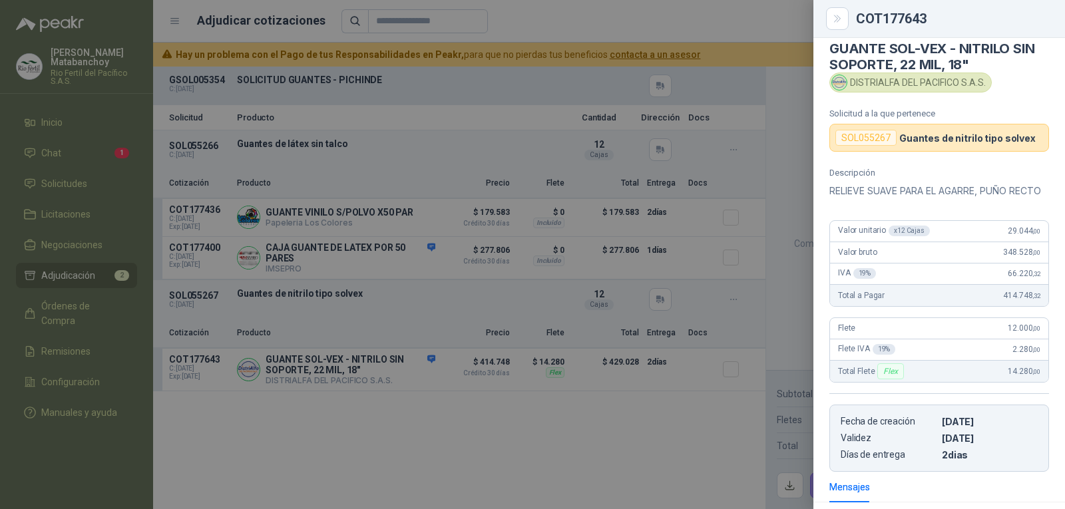
drag, startPoint x: 511, startPoint y: 303, endPoint x: 484, endPoint y: 297, distance: 27.9
click at [511, 302] on div at bounding box center [532, 254] width 1065 height 509
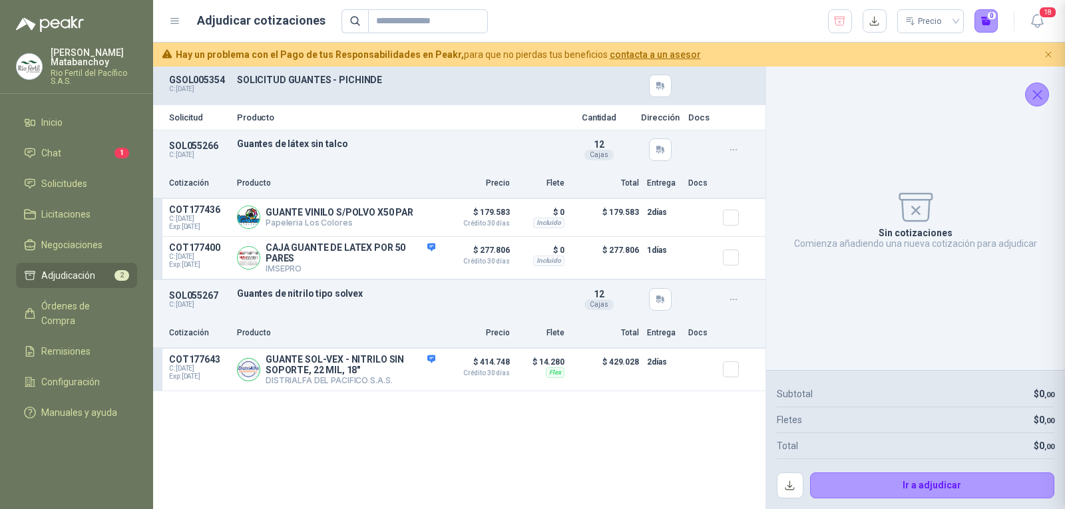
scroll to position [213, 0]
click at [327, 370] on p "GUANTE SOL-VEX - NITRILO SIN SOPORTE, 22 MIL, 18"" at bounding box center [351, 364] width 170 height 21
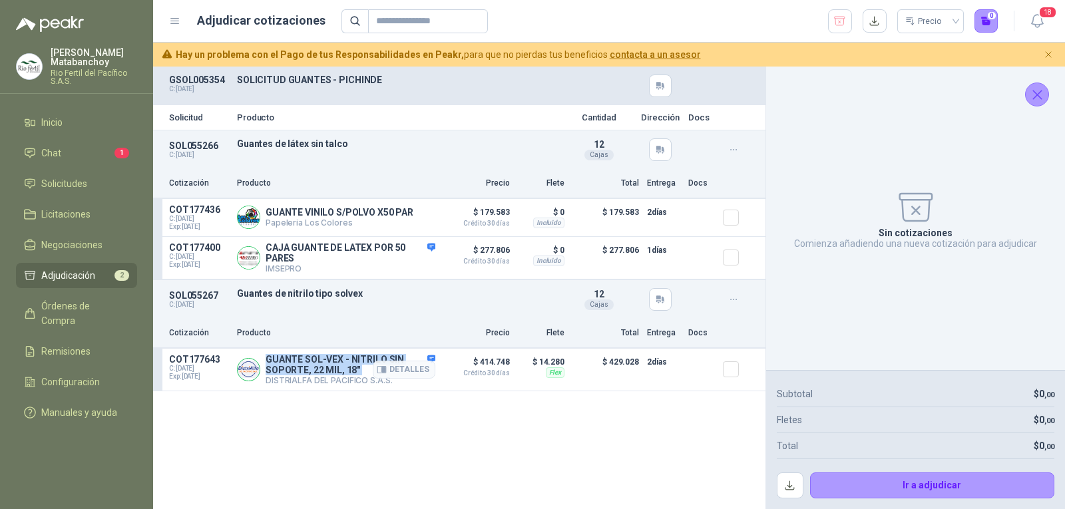
click at [327, 370] on p "GUANTE SOL-VEX - NITRILO SIN SOPORTE, 22 MIL, 18"" at bounding box center [351, 364] width 170 height 21
copy p "GUANTE SOL-VEX - NITRILO SIN SOPORTE, 22 MIL, 18""
click at [554, 433] on div "Solicitud Producto Cantidad Dirección Docs SOL055266 C: 09/09/2025 Guantes de l…" at bounding box center [459, 288] width 613 height 443
click at [843, 13] on button "button" at bounding box center [840, 21] width 24 height 24
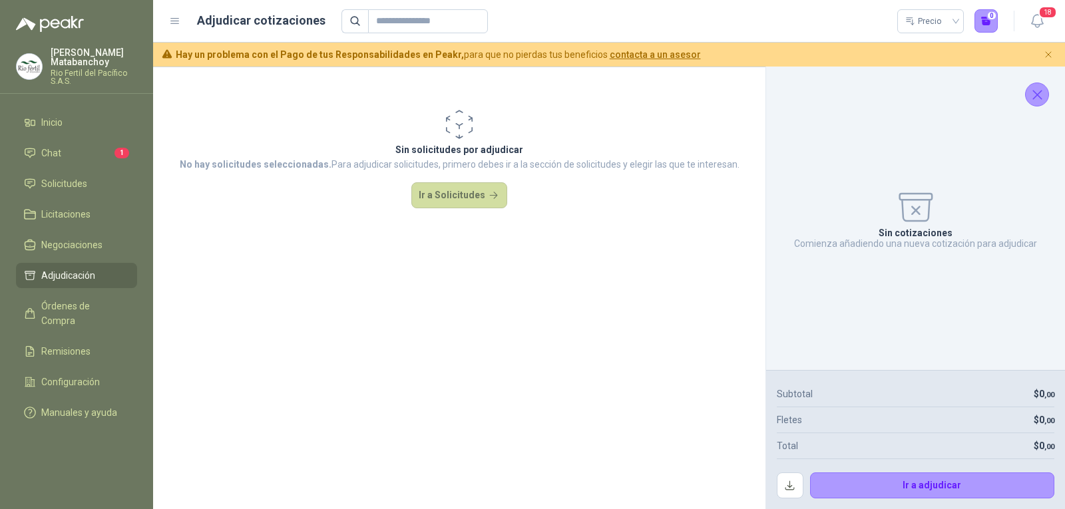
click at [1043, 91] on icon "Cerrar" at bounding box center [1037, 95] width 17 height 17
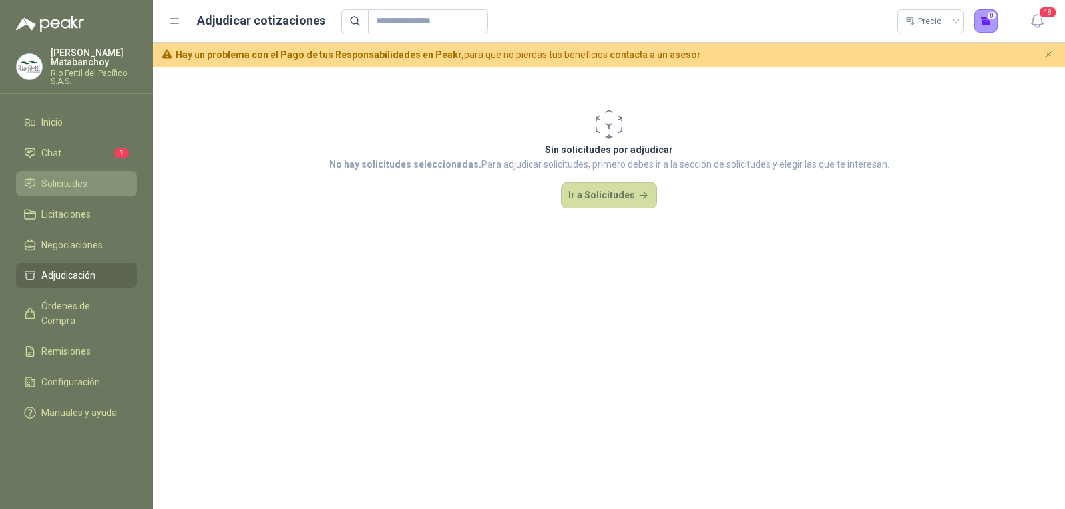
click at [89, 185] on li "Solicitudes" at bounding box center [76, 183] width 105 height 15
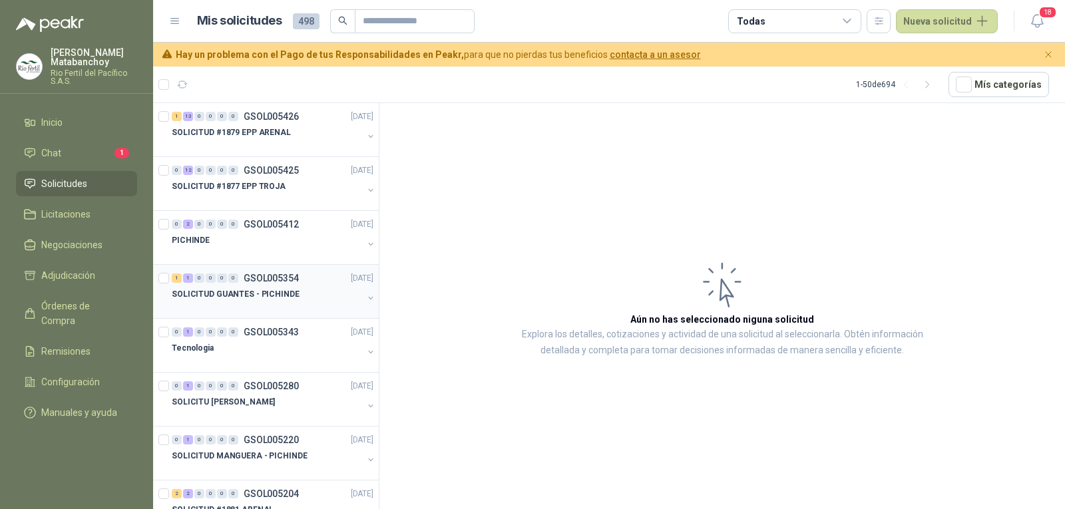
click at [260, 294] on p "SOLICITUD GUANTES - PICHINDE" at bounding box center [236, 294] width 128 height 13
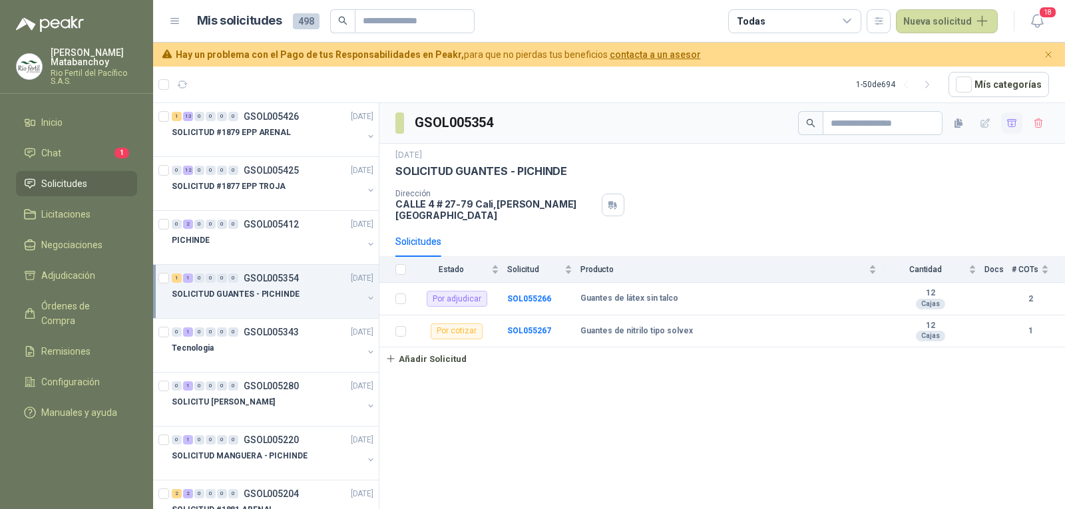
click at [1004, 126] on button "button" at bounding box center [1011, 123] width 21 height 21
click at [52, 286] on link "Adjudicación 2" at bounding box center [76, 275] width 121 height 25
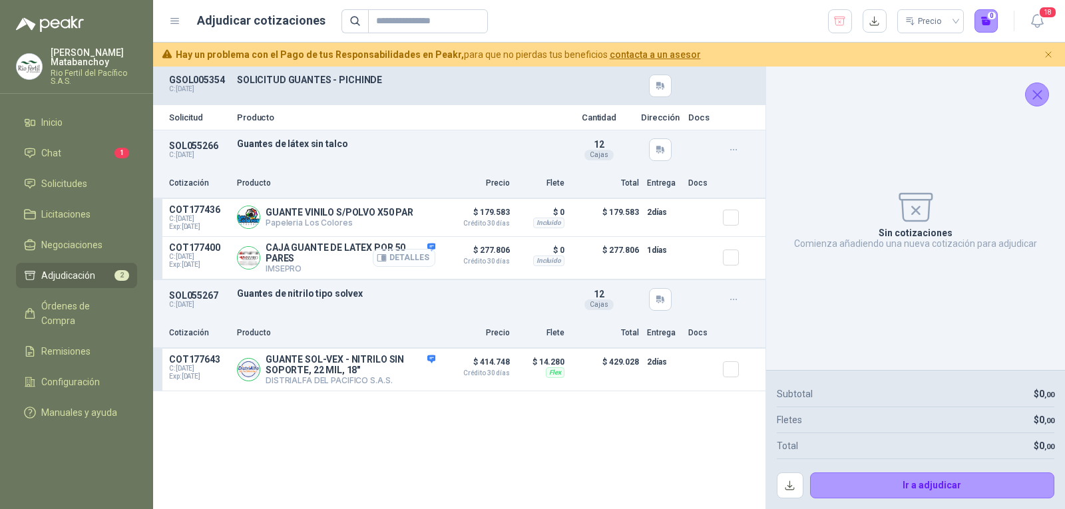
click at [417, 256] on button "Detalles" at bounding box center [404, 258] width 63 height 18
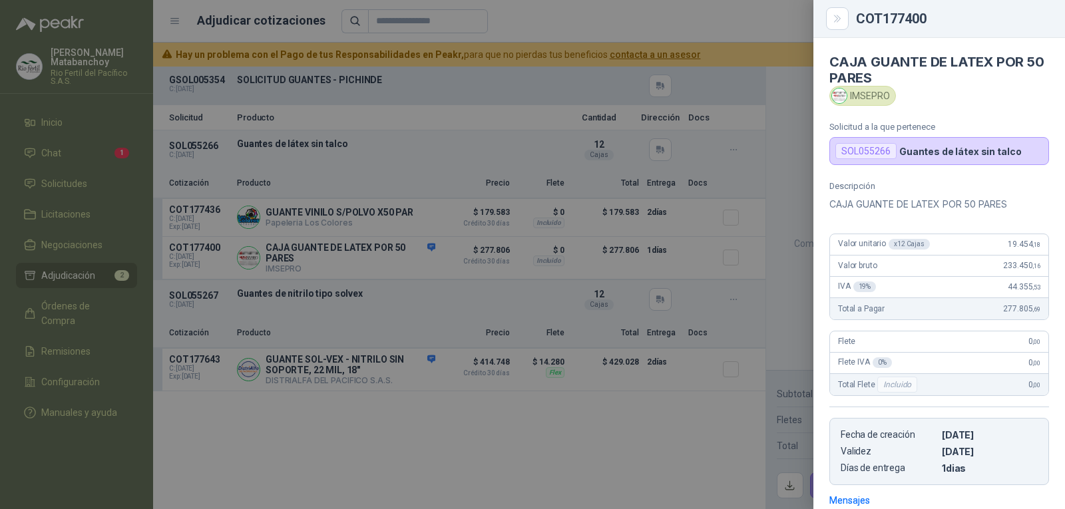
click at [559, 211] on div at bounding box center [532, 254] width 1065 height 509
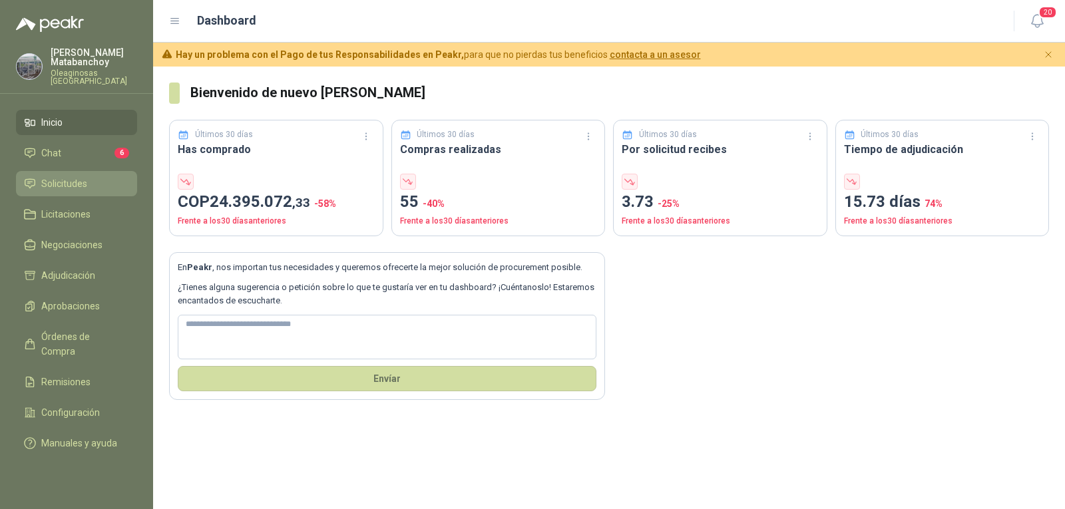
click at [75, 192] on link "Solicitudes" at bounding box center [76, 183] width 121 height 25
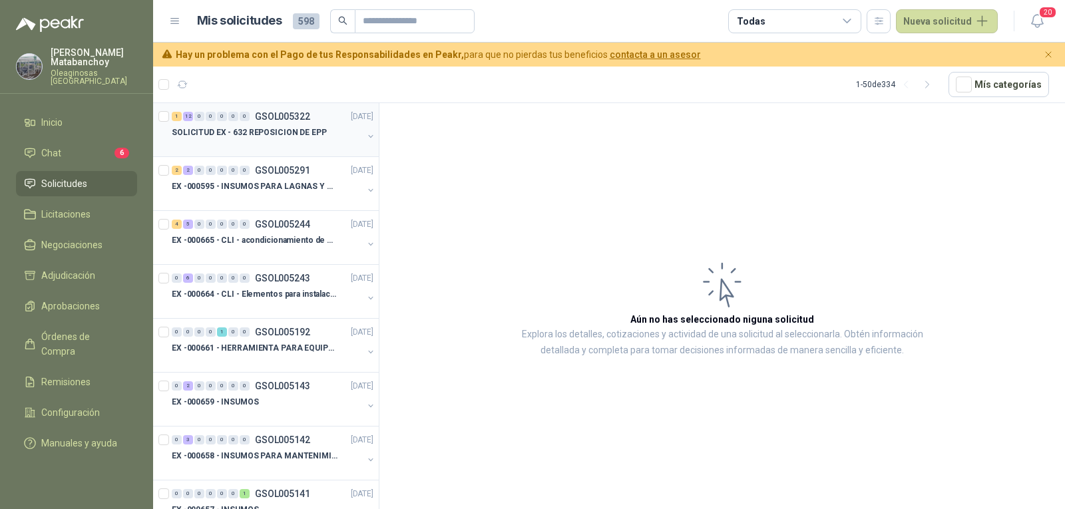
click at [303, 148] on div at bounding box center [267, 145] width 191 height 11
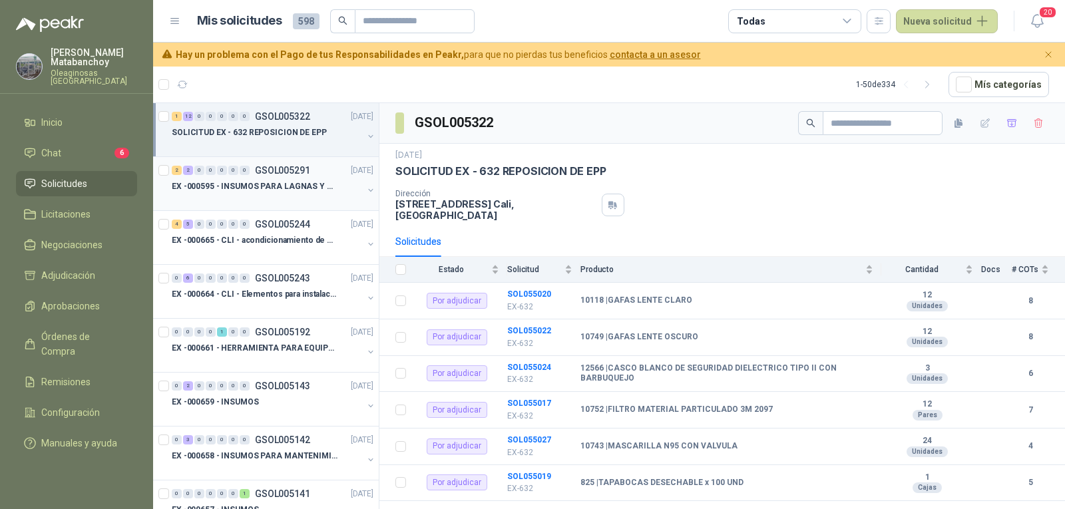
click at [277, 190] on p "EX -000595 - INSUMOS PARA LAGNAS Y OFICINAS PLANTA" at bounding box center [255, 186] width 166 height 13
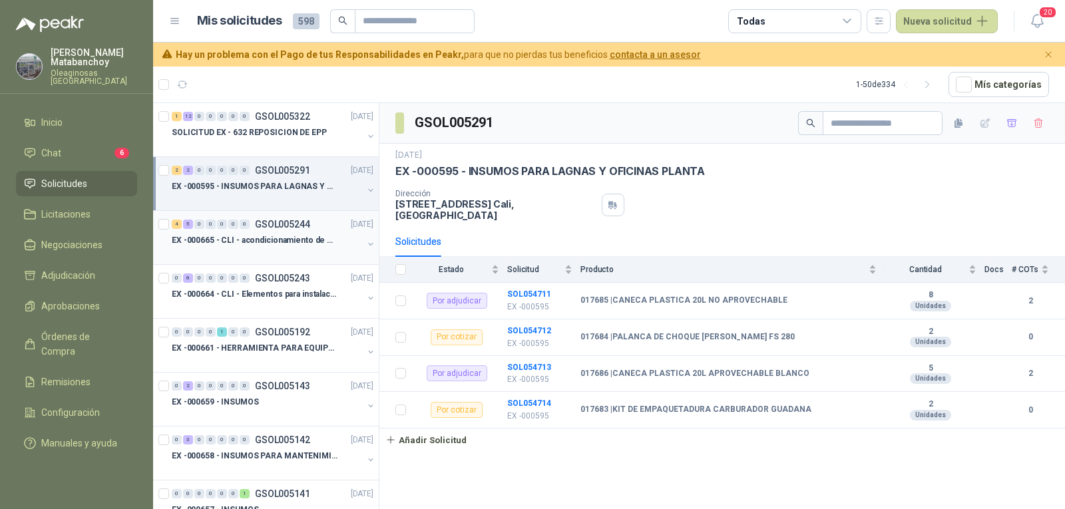
click at [278, 224] on p "GSOL005244" at bounding box center [282, 224] width 55 height 9
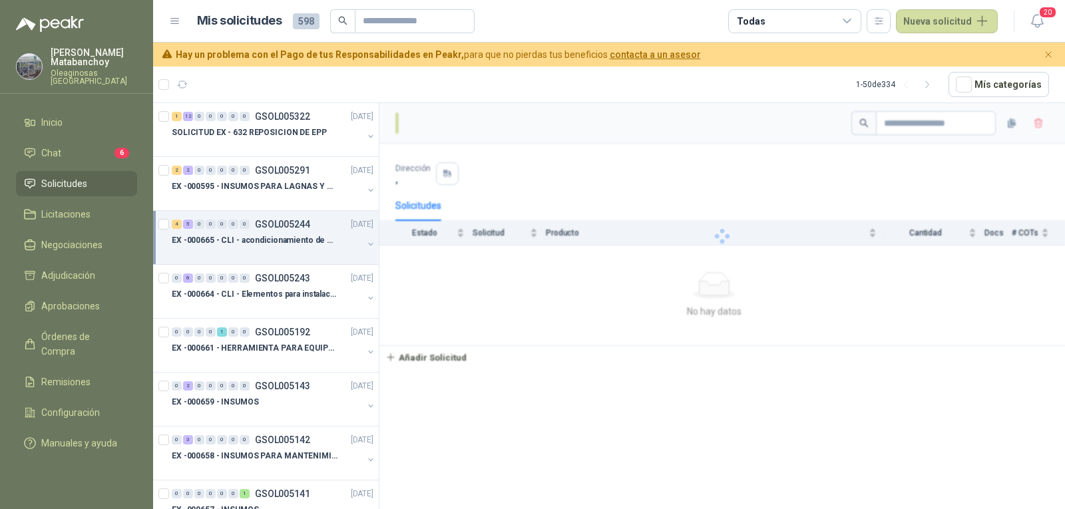
scroll to position [67, 0]
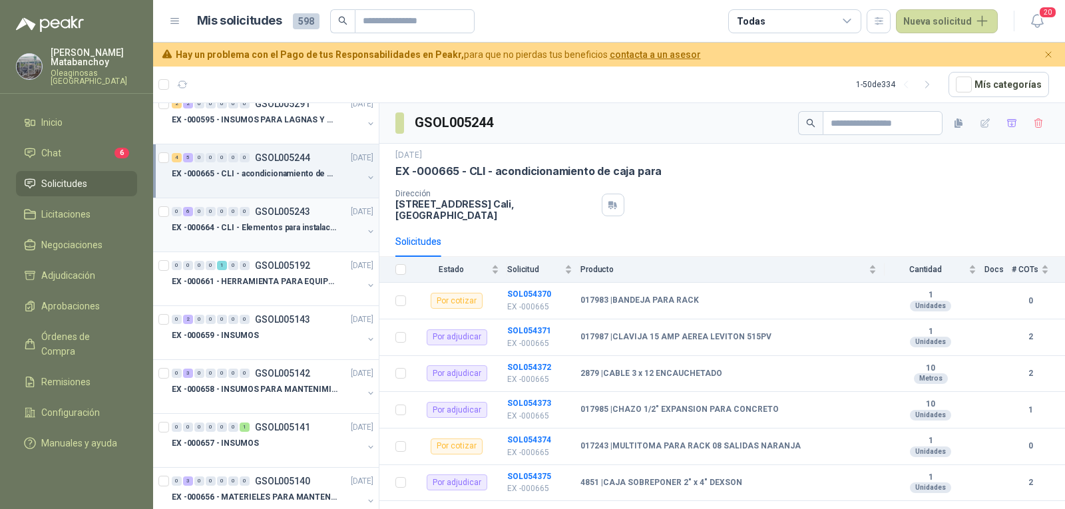
click at [265, 209] on p "GSOL005243" at bounding box center [282, 211] width 55 height 9
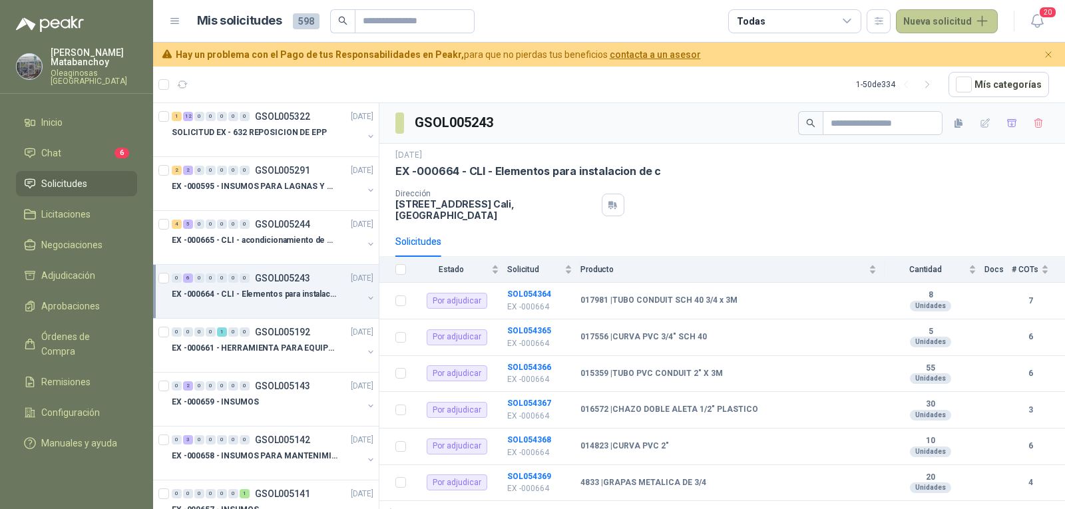
click at [947, 21] on button "Nueva solicitud" at bounding box center [947, 21] width 102 height 24
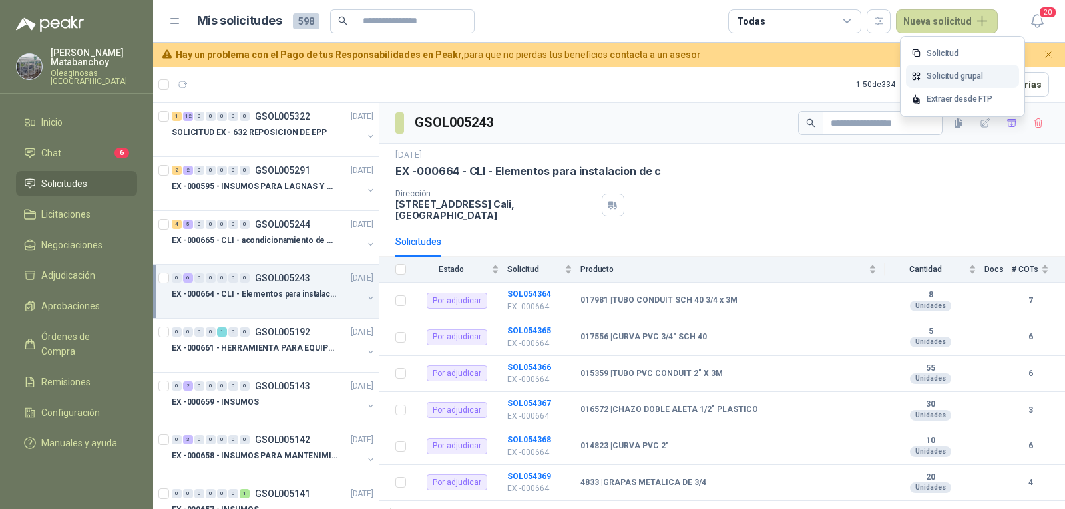
click at [936, 75] on link "Solicitud grupal" at bounding box center [962, 76] width 113 height 23
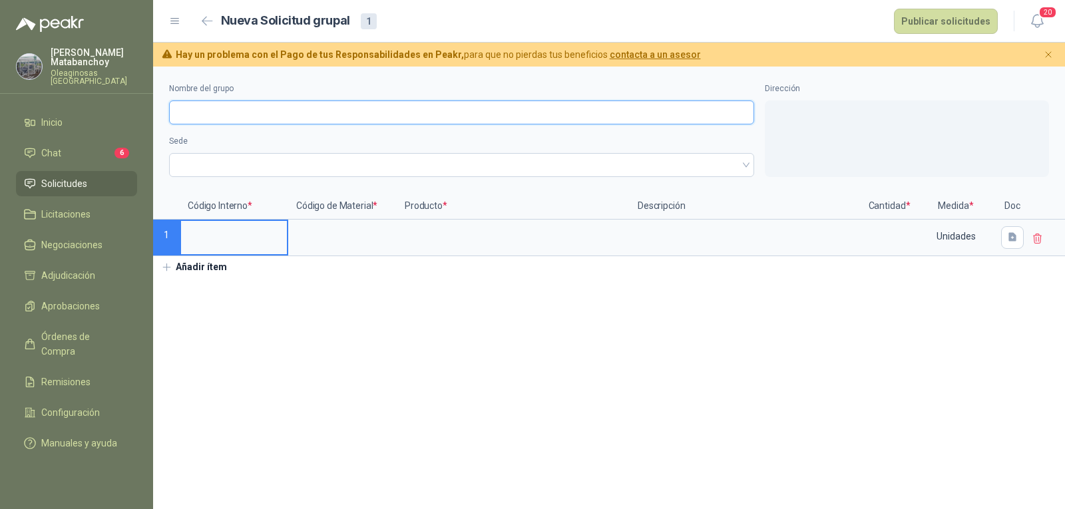
click at [438, 117] on input "Nombre del grupo" at bounding box center [461, 113] width 585 height 24
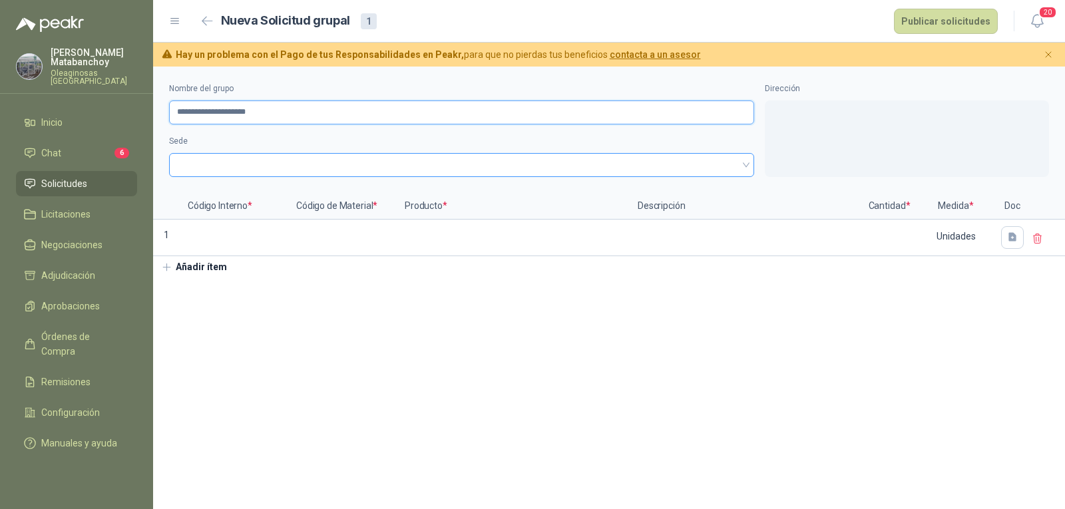
click at [365, 173] on span at bounding box center [461, 165] width 569 height 20
type input "**********"
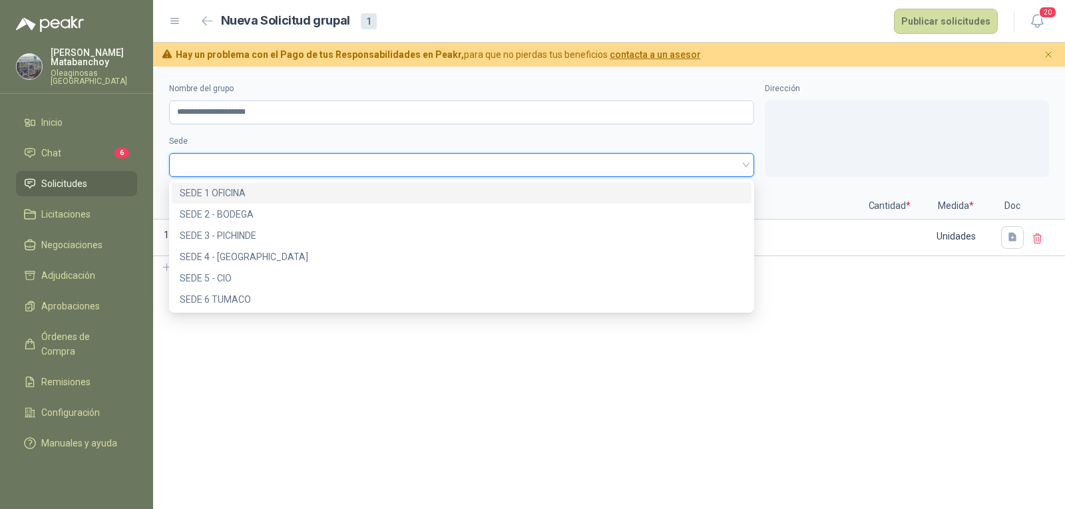
click at [347, 187] on div "SEDE 1 OFICINA" at bounding box center [462, 193] width 564 height 15
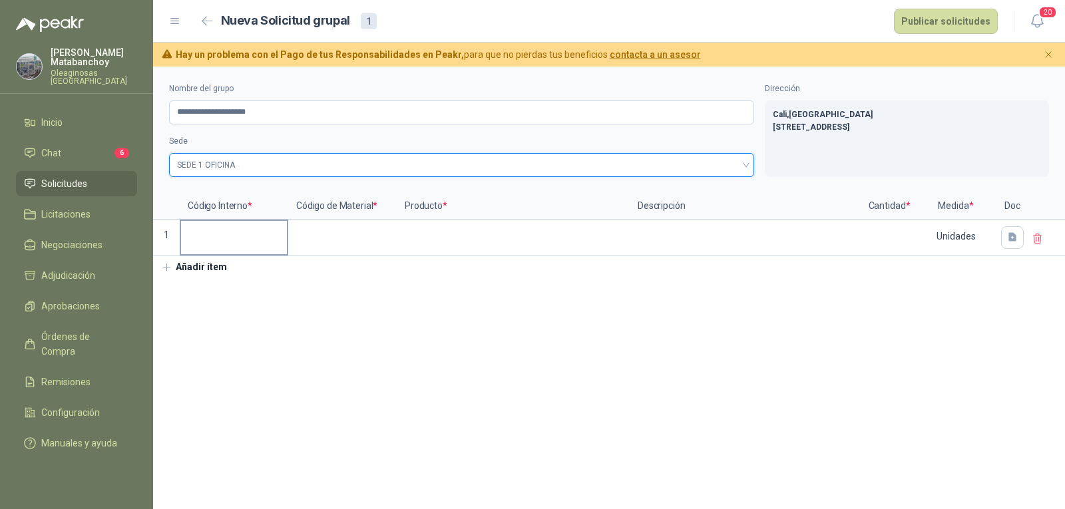
click at [260, 240] on input at bounding box center [234, 234] width 106 height 26
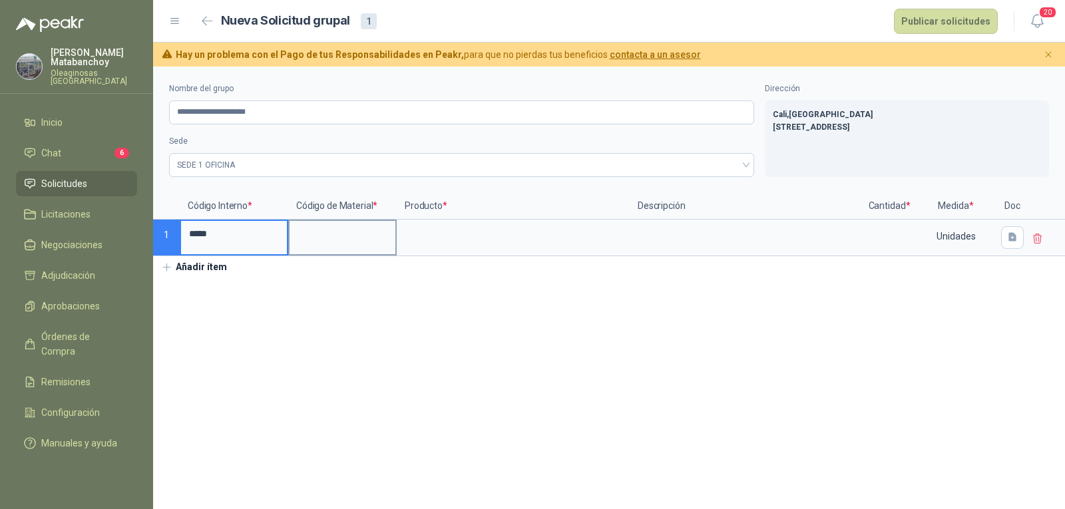
type input "*****"
click at [334, 244] on input at bounding box center [343, 234] width 106 height 26
type input "******"
click at [443, 236] on input at bounding box center [513, 234] width 230 height 26
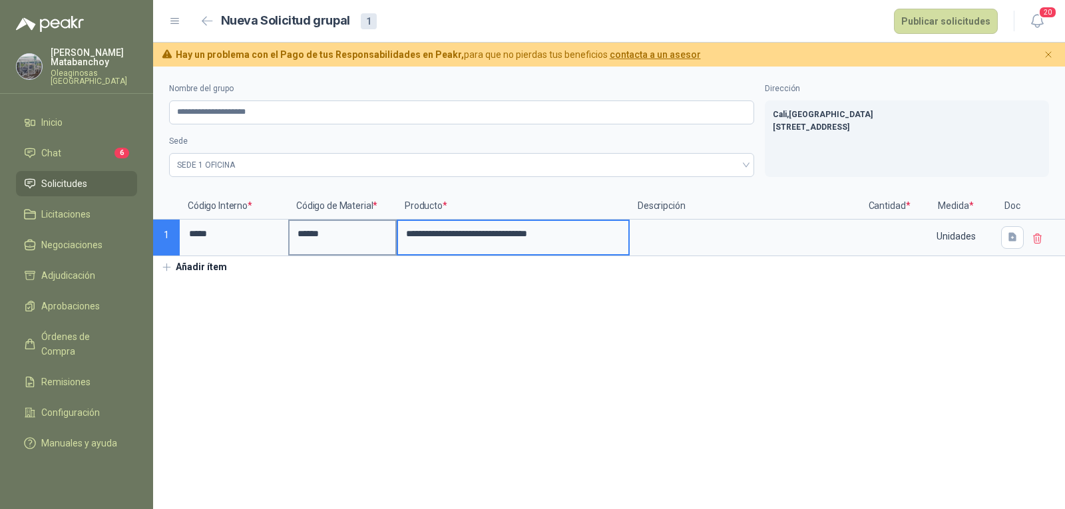
drag, startPoint x: 605, startPoint y: 238, endPoint x: 371, endPoint y: 252, distance: 234.1
click at [371, 252] on div "**********" at bounding box center [609, 224] width 912 height 63
click at [605, 238] on input "**********" at bounding box center [513, 234] width 230 height 26
type input "**********"
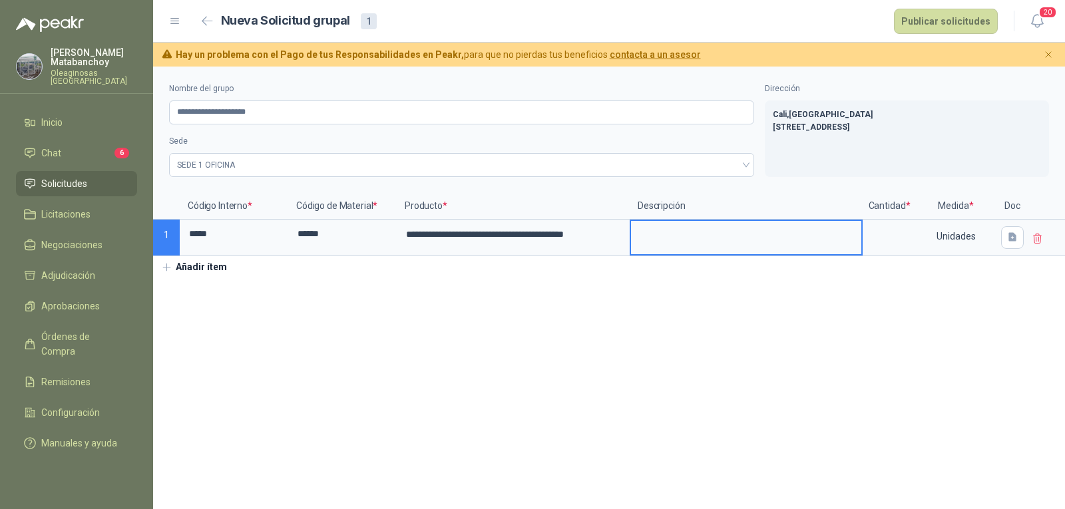
click at [649, 244] on textarea at bounding box center [746, 236] width 230 height 31
click at [599, 242] on input "**********" at bounding box center [513, 234] width 230 height 27
click at [661, 237] on textarea at bounding box center [746, 236] width 230 height 31
type textarea "*"
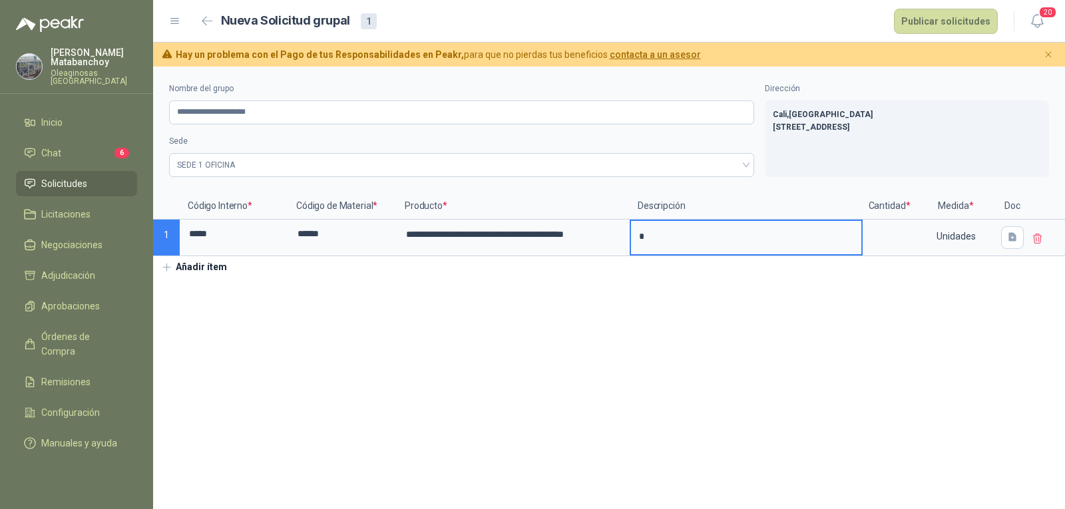
type textarea "**"
type textarea "***"
type textarea "*****"
type textarea "******"
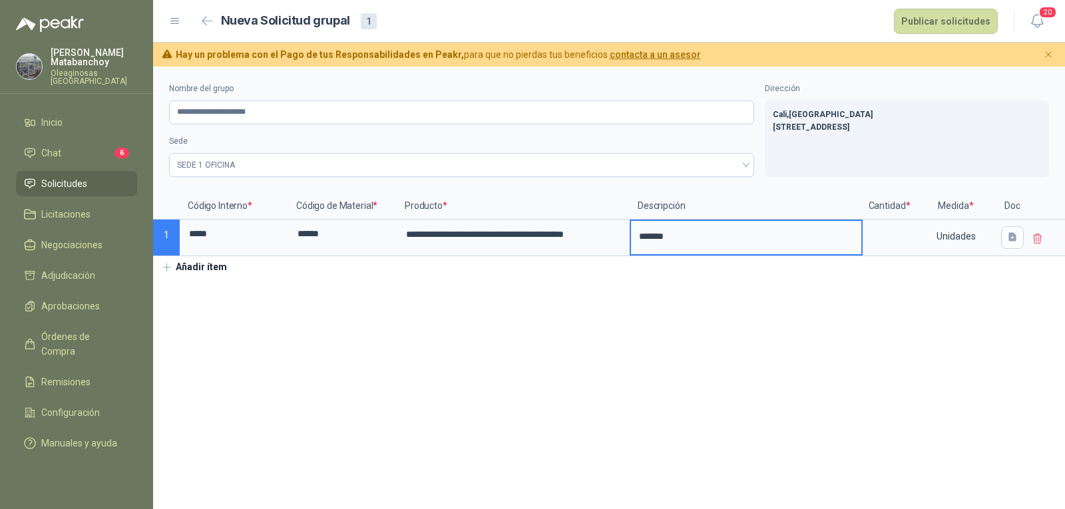
type textarea "********"
type textarea "*********"
type textarea "**********"
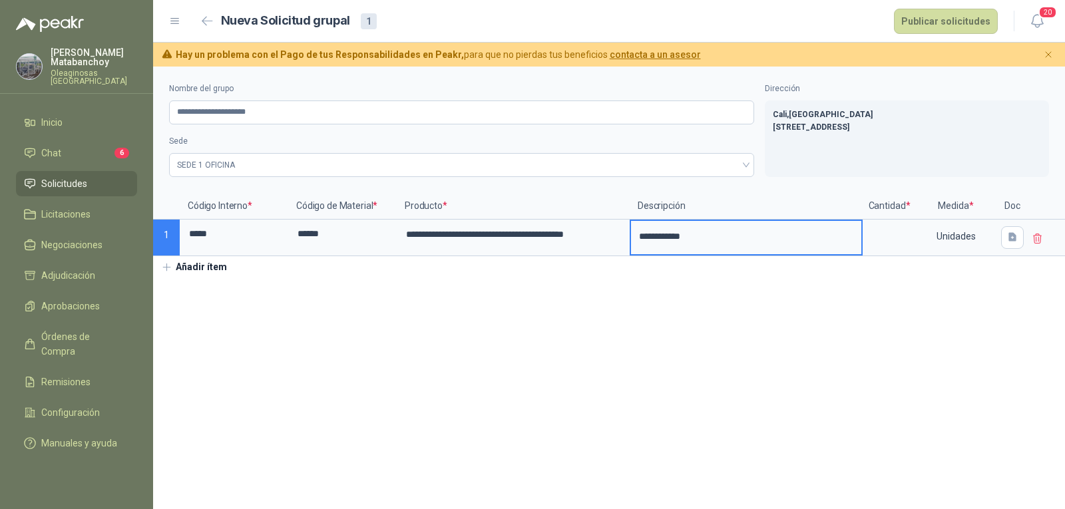
type textarea "**********"
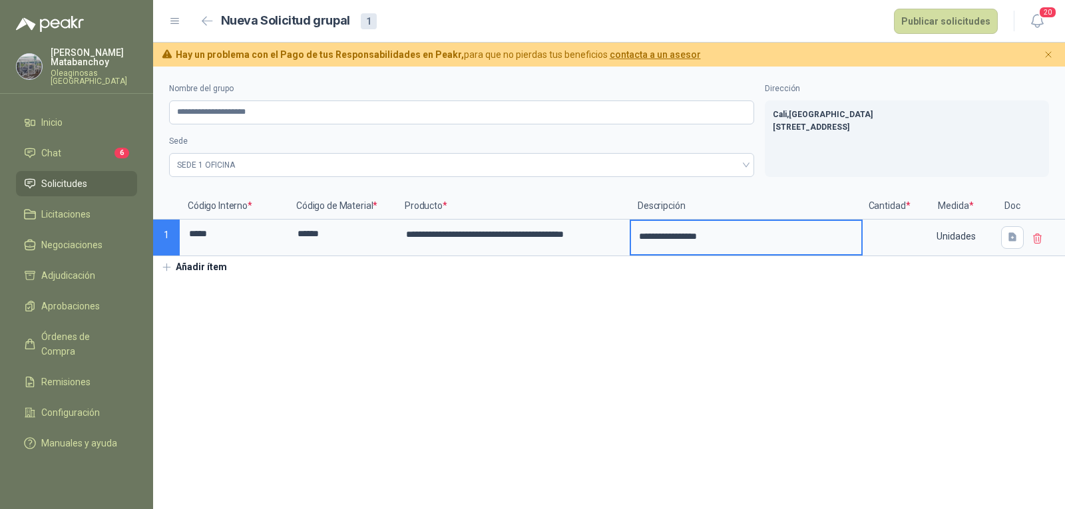
type textarea "**********"
drag, startPoint x: 757, startPoint y: 235, endPoint x: 597, endPoint y: 245, distance: 160.1
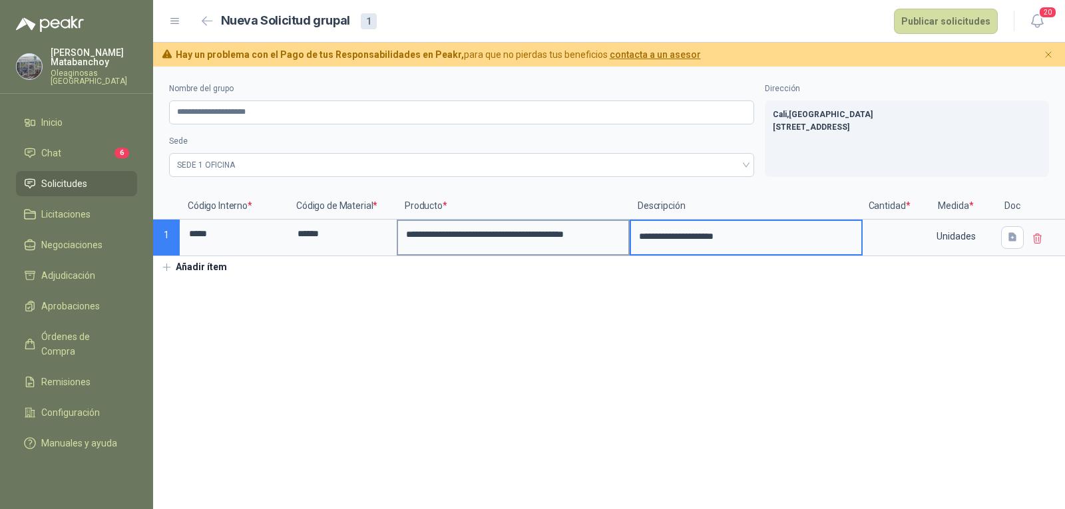
click at [597, 245] on div "**********" at bounding box center [609, 224] width 912 height 63
type textarea "**********"
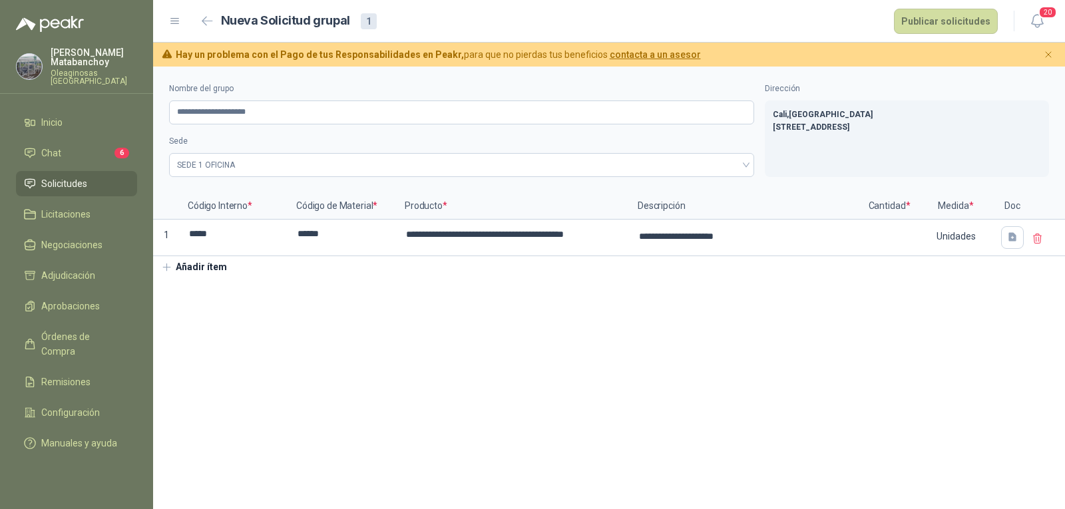
click at [664, 311] on section "**********" at bounding box center [609, 288] width 912 height 443
click at [938, 13] on button "Publicar solicitudes" at bounding box center [946, 21] width 104 height 25
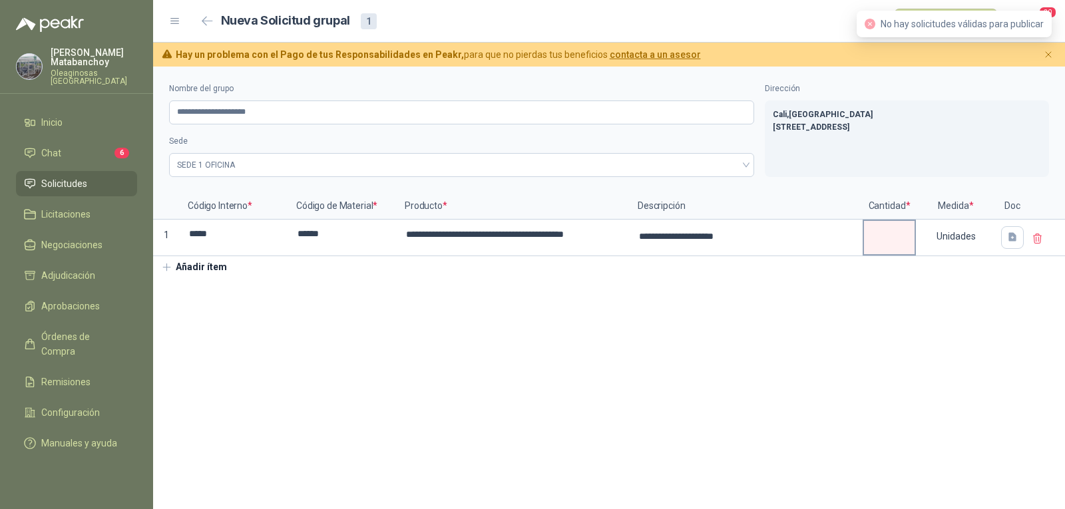
click at [894, 246] on input at bounding box center [889, 234] width 51 height 26
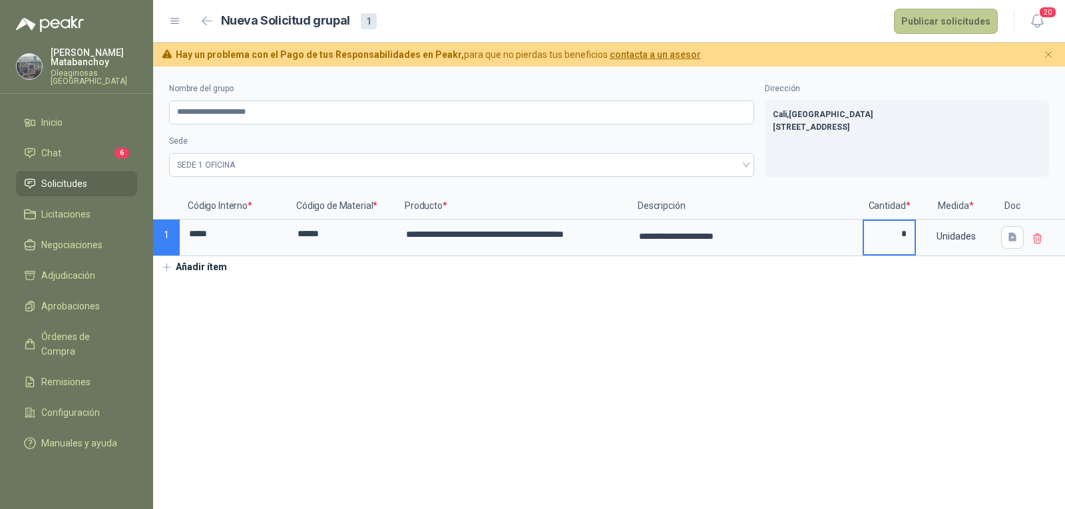
type input "*"
click at [936, 27] on button "Publicar solicitudes" at bounding box center [946, 21] width 104 height 25
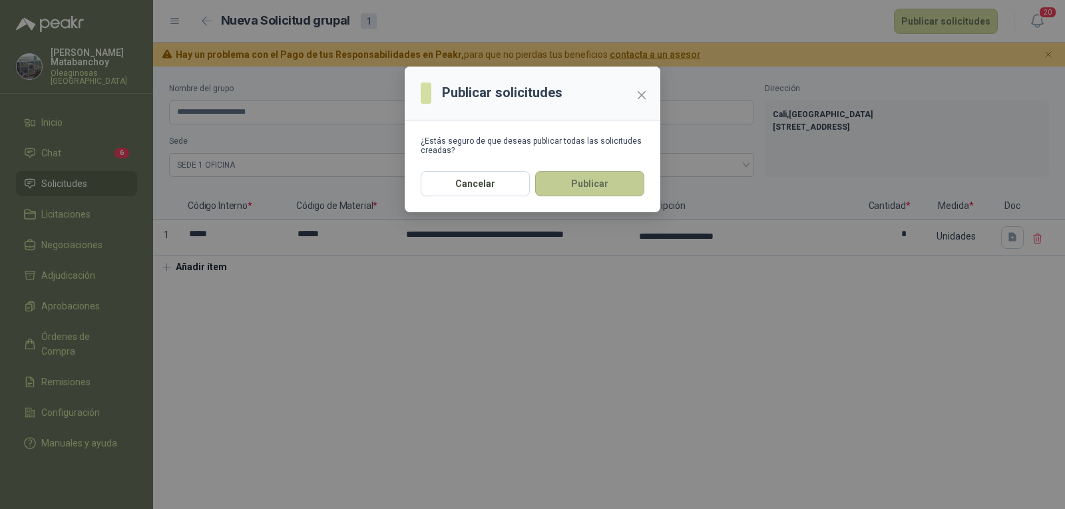
click at [639, 189] on button "Publicar" at bounding box center [589, 183] width 109 height 25
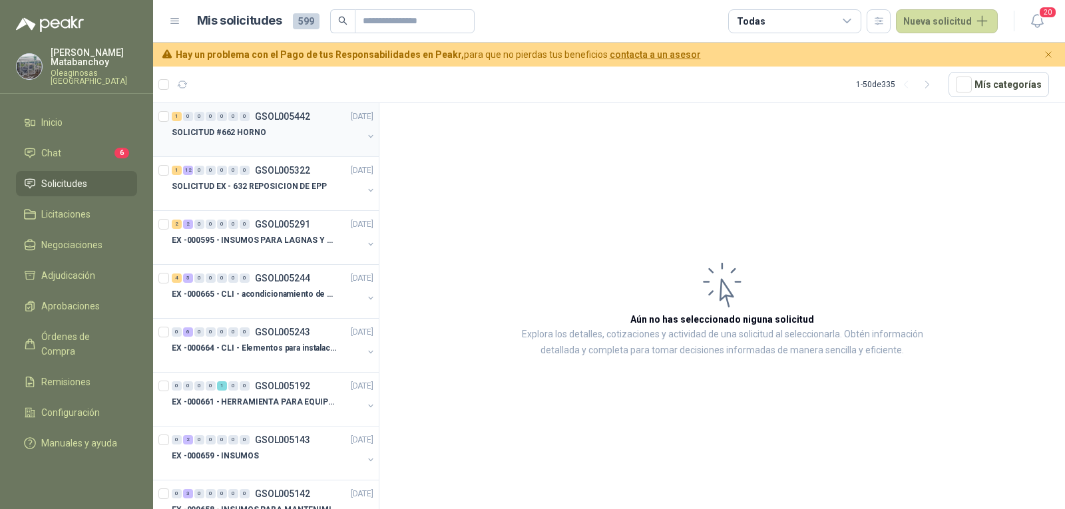
click at [280, 139] on div "SOLICITUD #662 HORNO" at bounding box center [267, 133] width 191 height 16
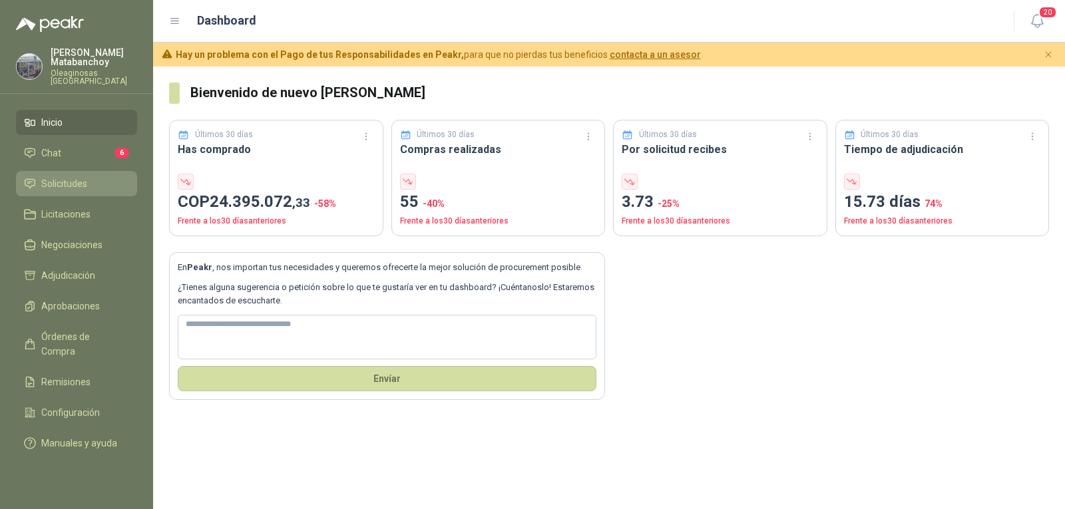
click at [37, 171] on link "Solicitudes" at bounding box center [76, 183] width 121 height 25
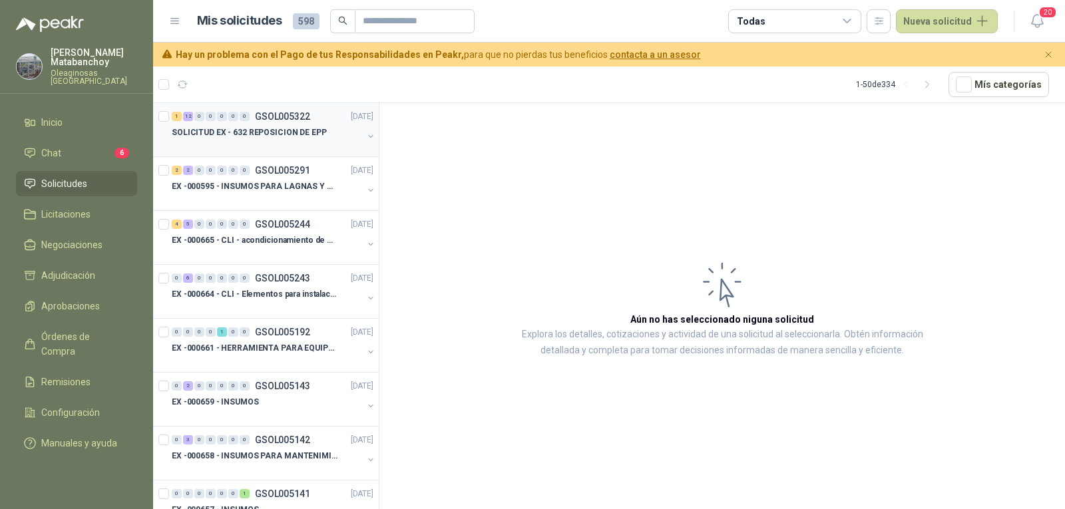
click at [259, 145] on div at bounding box center [267, 145] width 191 height 11
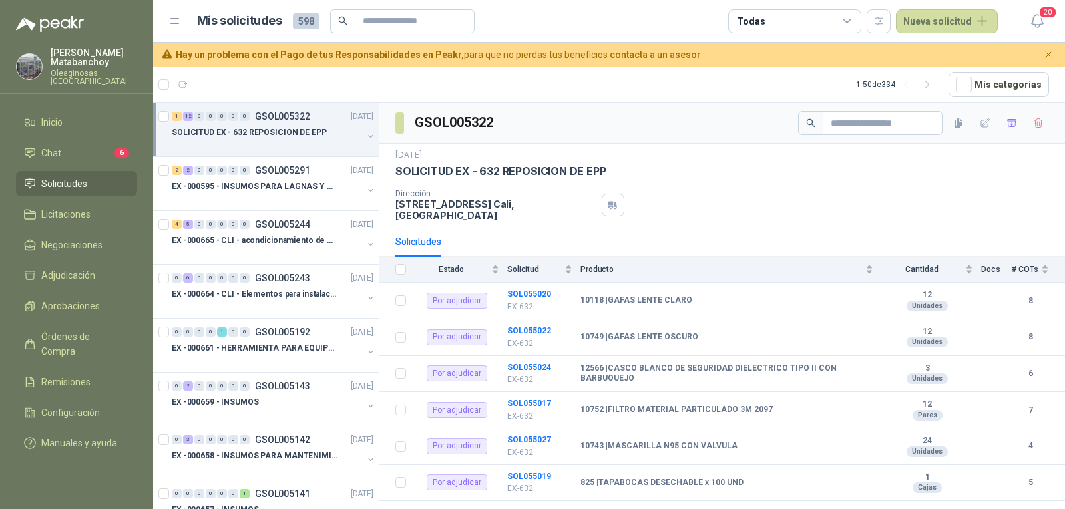
drag, startPoint x: 92, startPoint y: 188, endPoint x: 295, endPoint y: 33, distance: 256.0
click at [93, 188] on li "Solicitudes" at bounding box center [76, 183] width 105 height 15
